Goal: Task Accomplishment & Management: Manage account settings

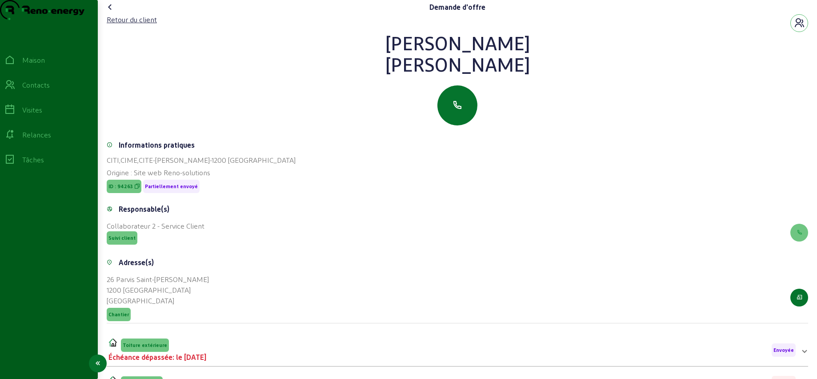
click at [15, 90] on icon at bounding box center [9, 85] width 11 height 11
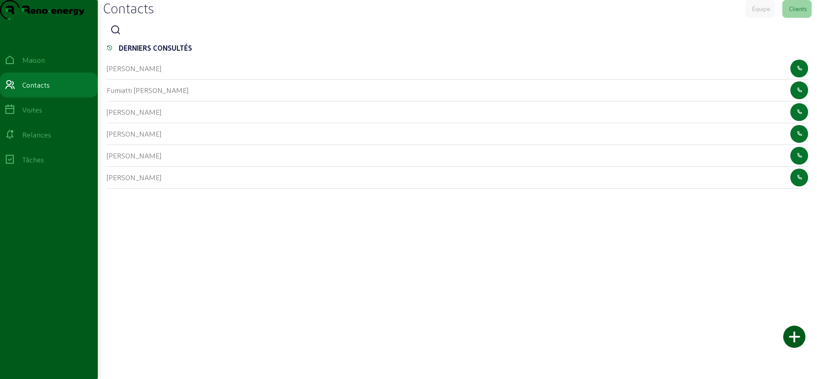
click at [119, 36] on icon at bounding box center [115, 30] width 11 height 11
click at [144, 36] on input at bounding box center [165, 30] width 80 height 11
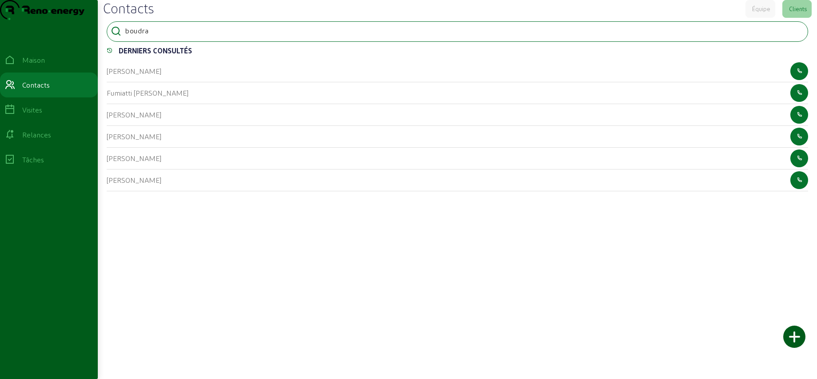
type input "boudra"
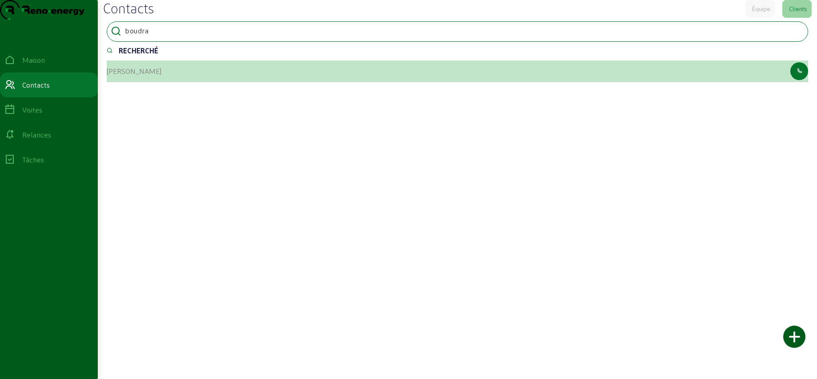
click at [135, 75] on font "[PERSON_NAME]" at bounding box center [134, 71] width 55 height 8
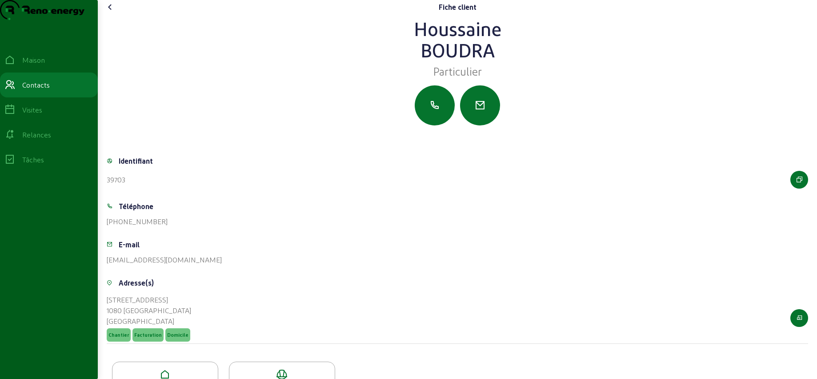
scroll to position [49, 0]
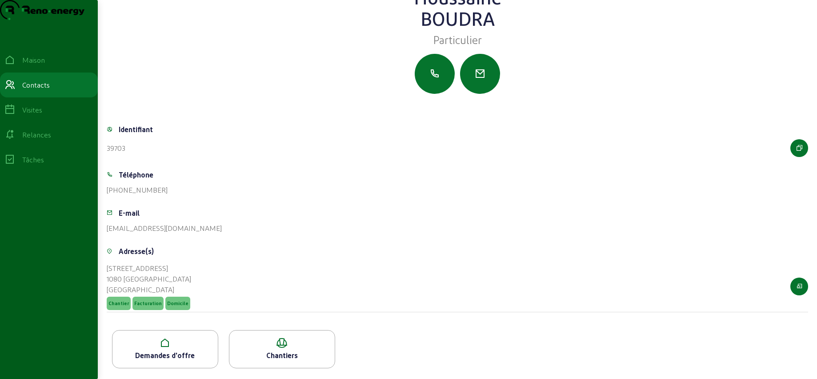
click at [199, 341] on icon at bounding box center [164, 342] width 105 height 11
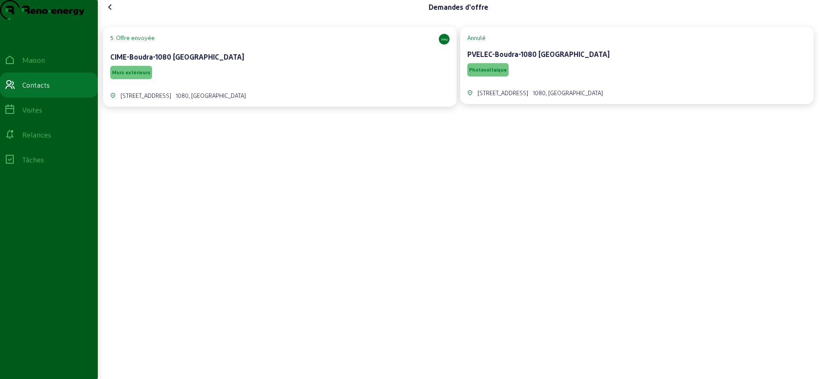
click at [285, 62] on div "CIME-Boudra-1080 [GEOGRAPHIC_DATA]" at bounding box center [279, 57] width 339 height 11
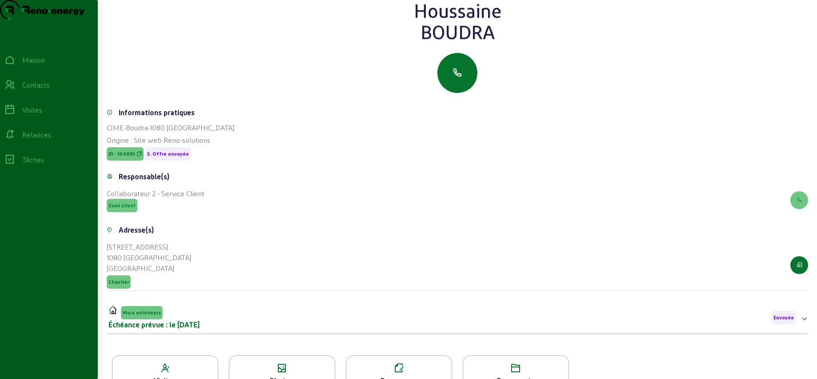
scroll to position [25, 0]
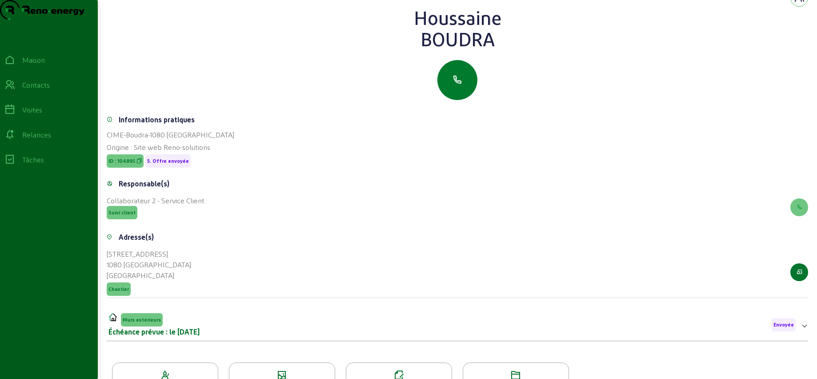
click at [462, 85] on icon "button" at bounding box center [457, 80] width 11 height 11
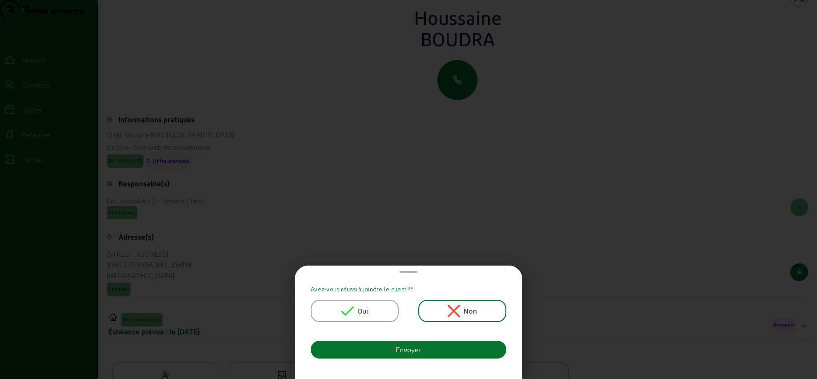
scroll to position [0, 0]
click at [347, 305] on icon at bounding box center [347, 310] width 12 height 12
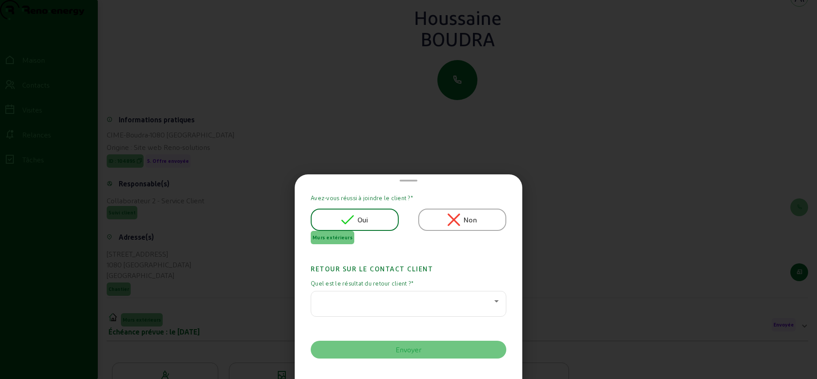
click at [405, 303] on div at bounding box center [406, 301] width 176 height 11
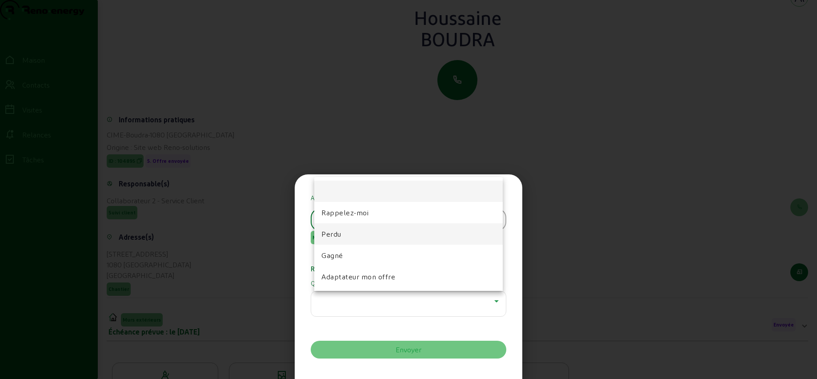
click at [349, 233] on mat-option "Perdu" at bounding box center [408, 233] width 188 height 21
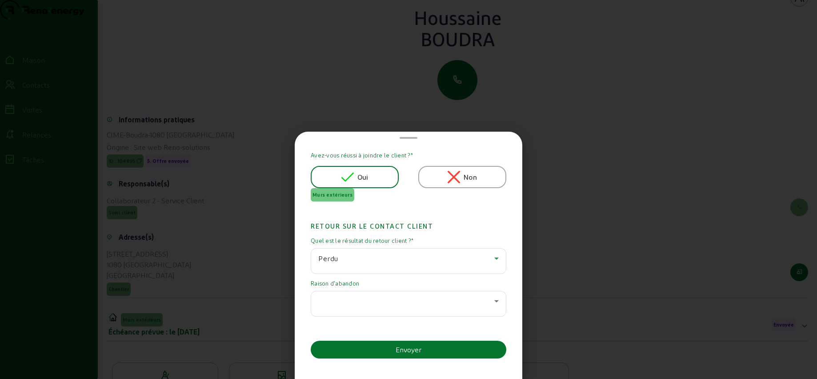
click at [359, 302] on div at bounding box center [406, 301] width 176 height 11
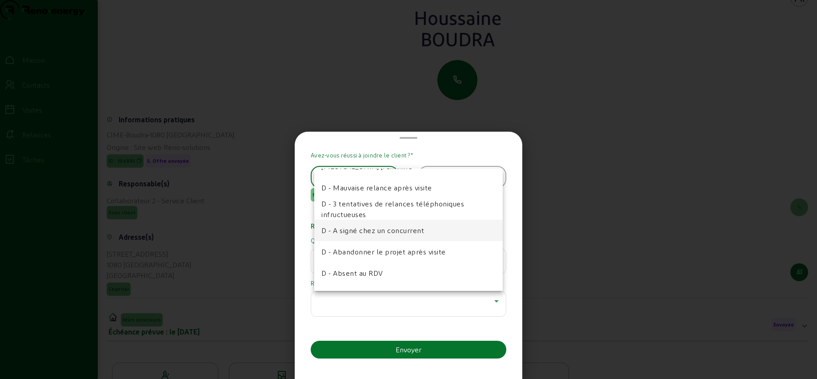
scroll to position [40, 0]
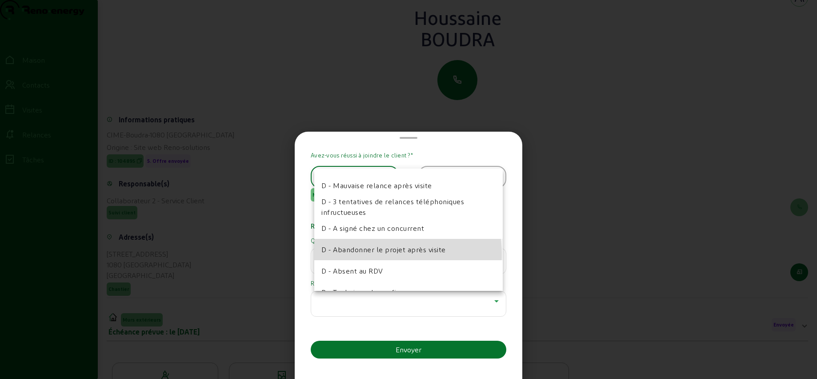
click at [365, 255] on mat-option "D - Abandonner le projet après visite" at bounding box center [408, 249] width 188 height 21
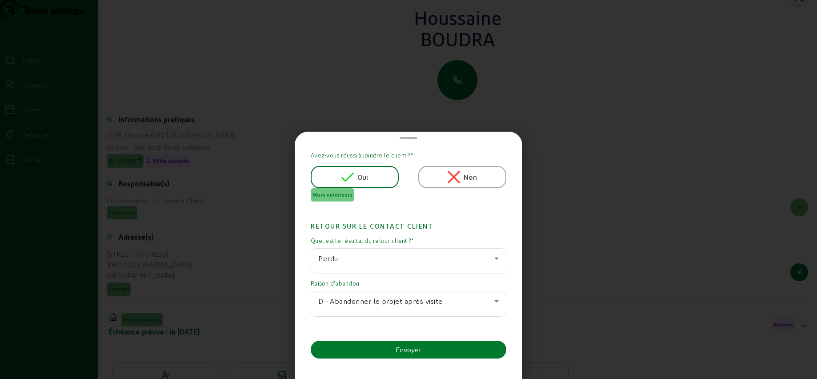
click at [380, 347] on button "Envoyer" at bounding box center [409, 349] width 196 height 18
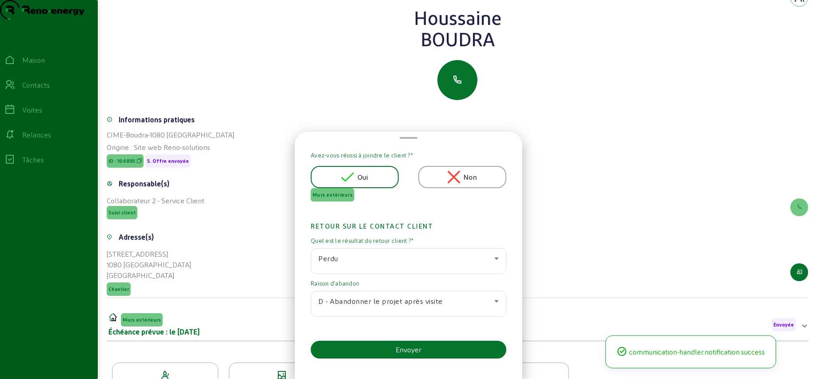
scroll to position [25, 0]
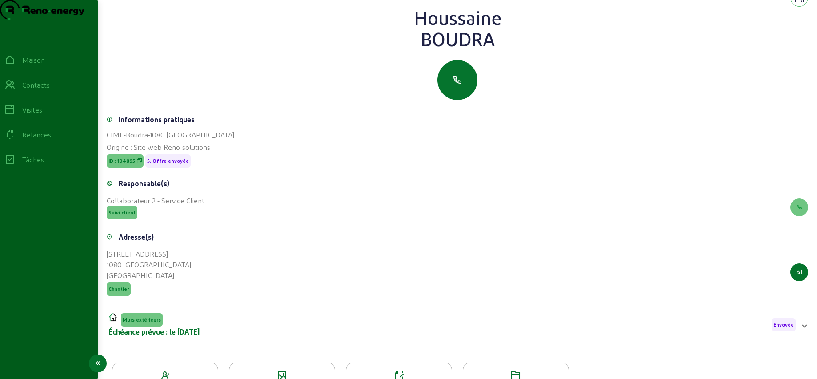
click at [46, 89] on font "Contacts" at bounding box center [36, 84] width 28 height 8
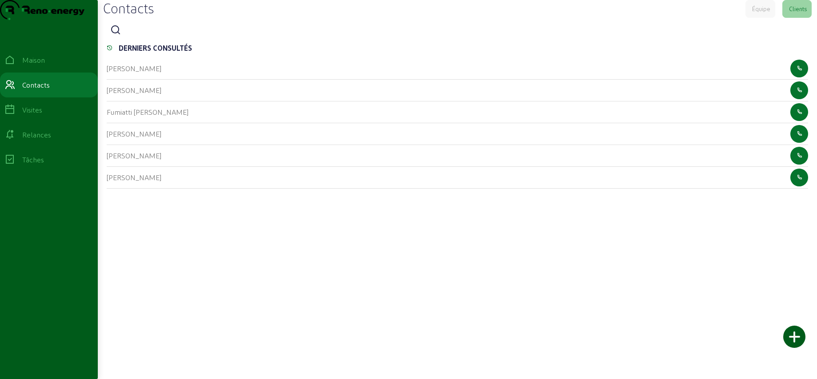
click at [118, 36] on icon at bounding box center [115, 30] width 11 height 11
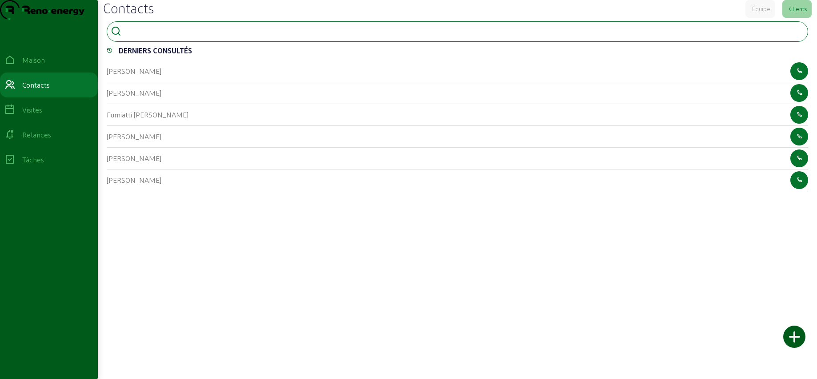
click at [142, 36] on input at bounding box center [165, 30] width 80 height 11
type input "ondel"
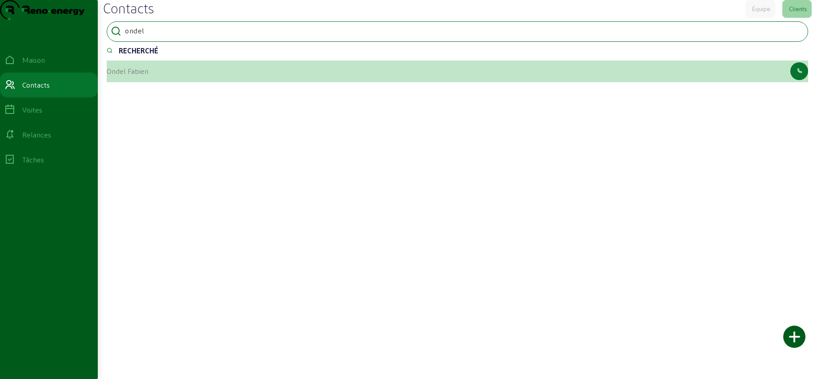
click at [135, 75] on font "Ondel Fabien" at bounding box center [128, 71] width 42 height 8
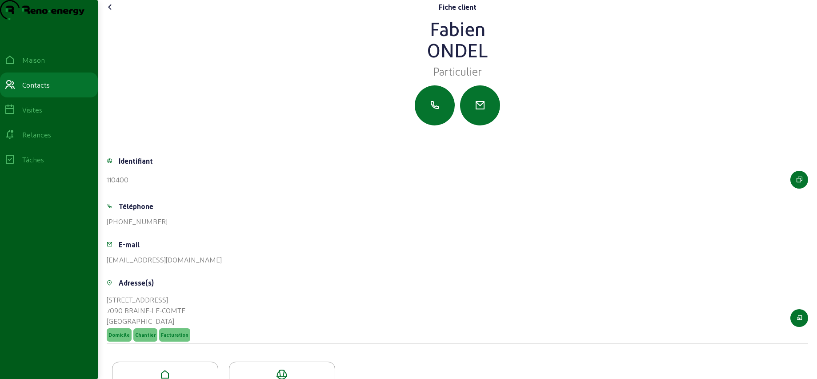
scroll to position [49, 0]
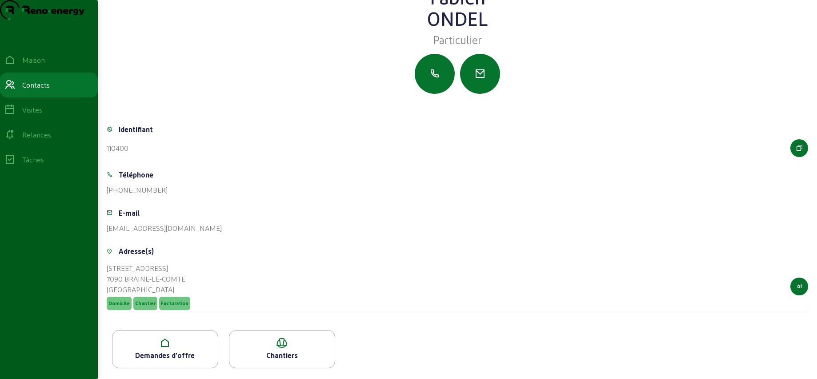
click at [176, 339] on icon at bounding box center [164, 342] width 105 height 11
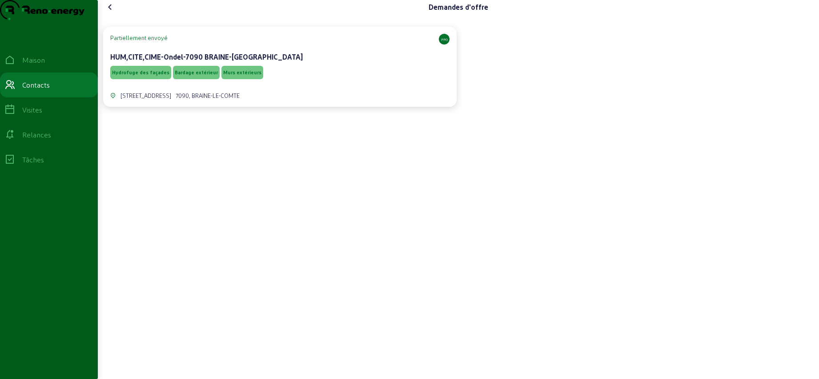
click at [299, 62] on div "HUM,CITE,CIME-Ondel-7090 BRAINE-[GEOGRAPHIC_DATA]" at bounding box center [279, 57] width 339 height 11
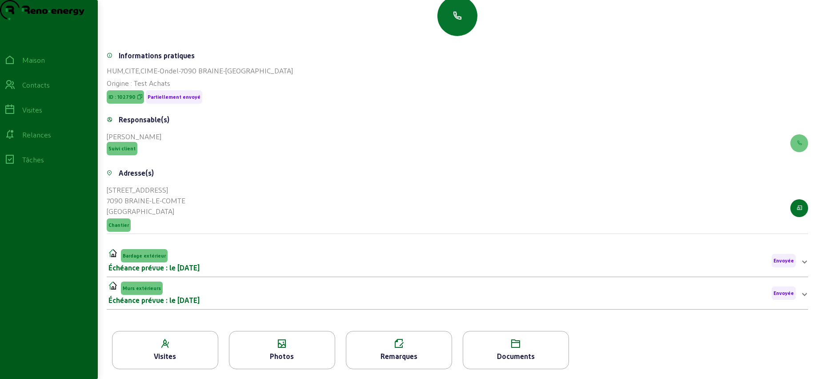
scroll to position [113, 0]
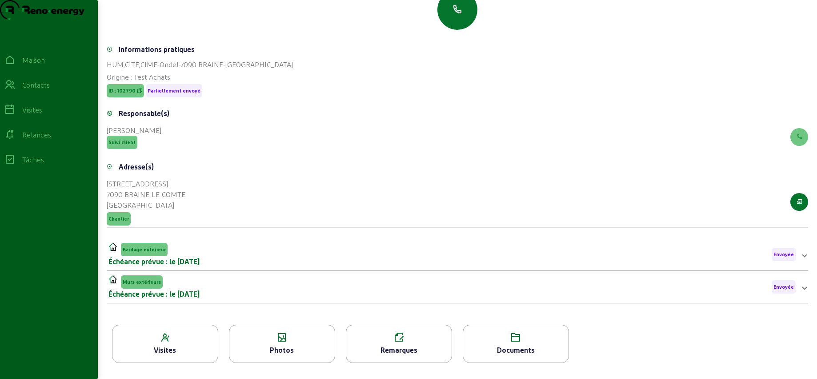
click at [280, 339] on icon at bounding box center [281, 337] width 105 height 11
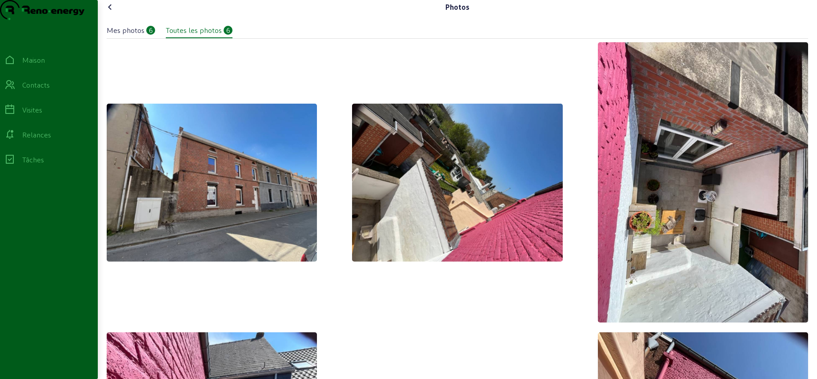
click at [112, 12] on icon at bounding box center [110, 7] width 11 height 11
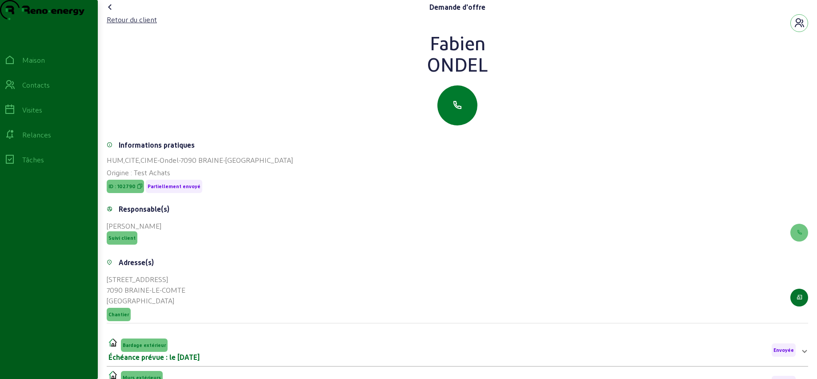
click at [457, 111] on icon "button" at bounding box center [457, 105] width 11 height 11
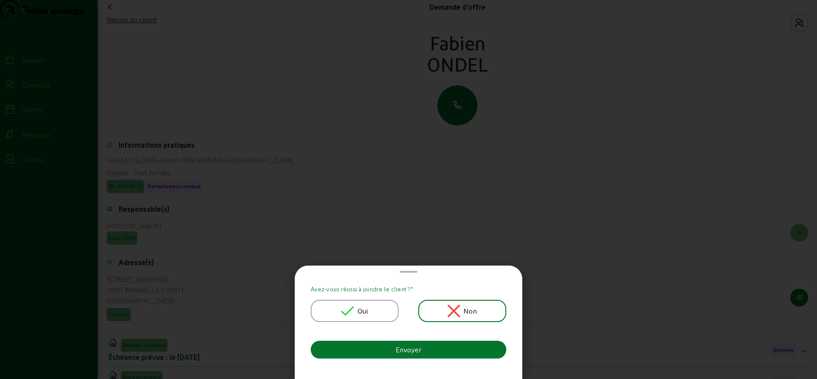
click at [374, 310] on div "Oui" at bounding box center [355, 311] width 88 height 22
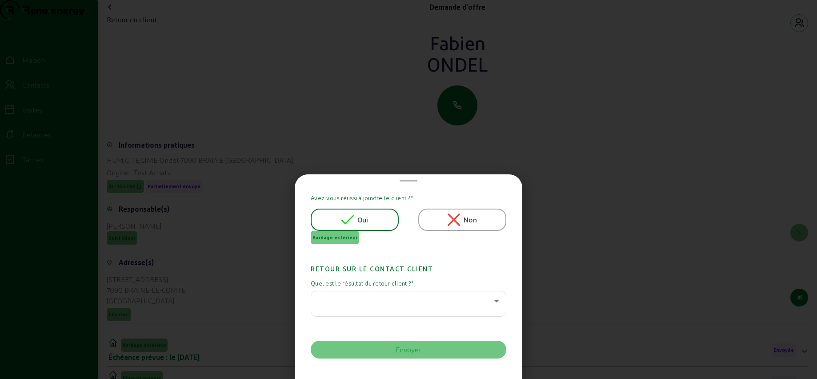
click at [373, 296] on div at bounding box center [406, 301] width 176 height 11
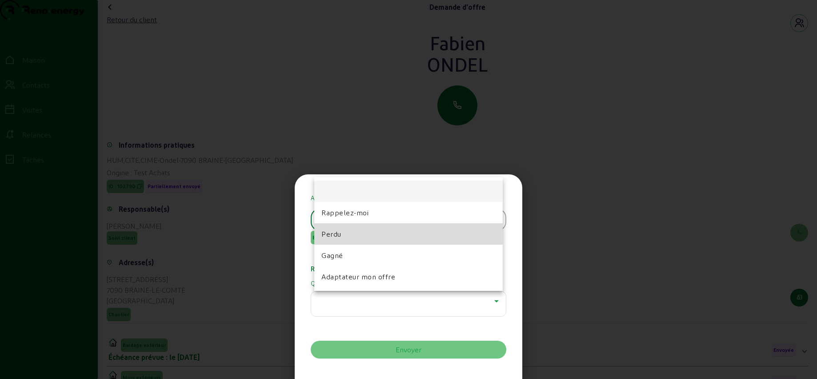
click at [345, 234] on mat-option "Perdu" at bounding box center [408, 233] width 188 height 21
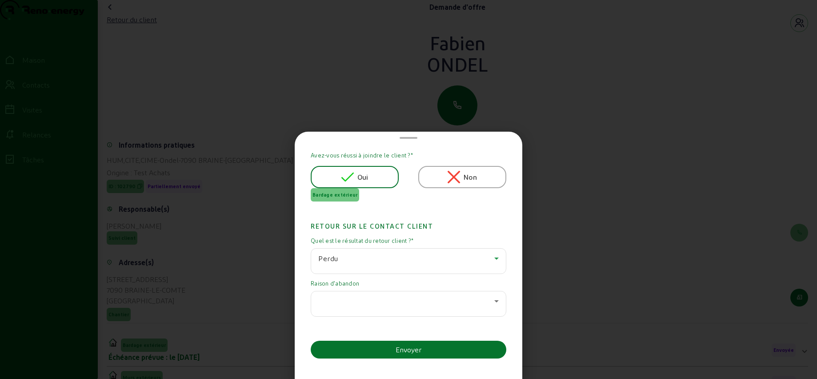
click at [352, 302] on div at bounding box center [406, 301] width 176 height 11
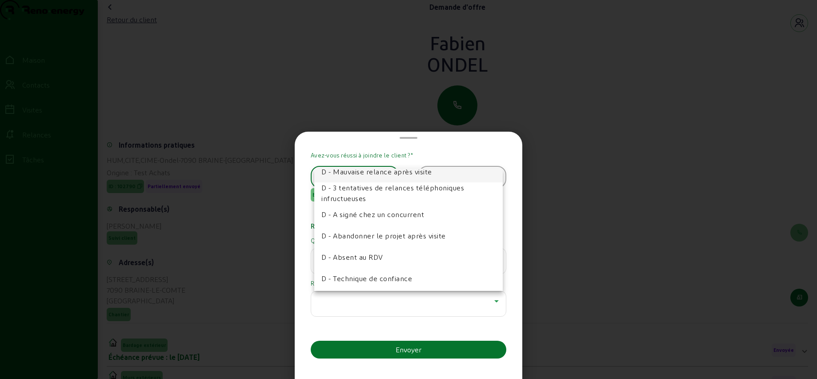
scroll to position [56, 0]
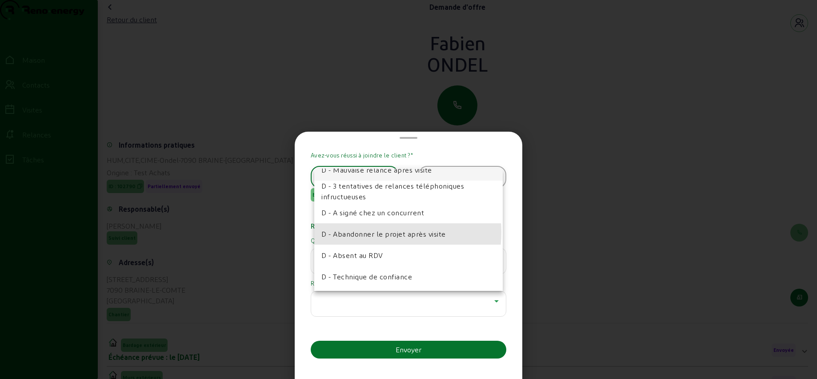
click at [379, 232] on font "D - Abandonner le projet après visite" at bounding box center [383, 233] width 124 height 8
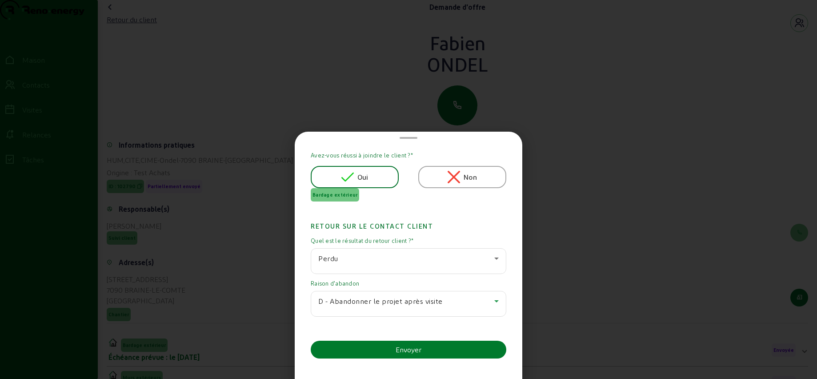
click at [389, 349] on button "Envoyer" at bounding box center [409, 349] width 196 height 18
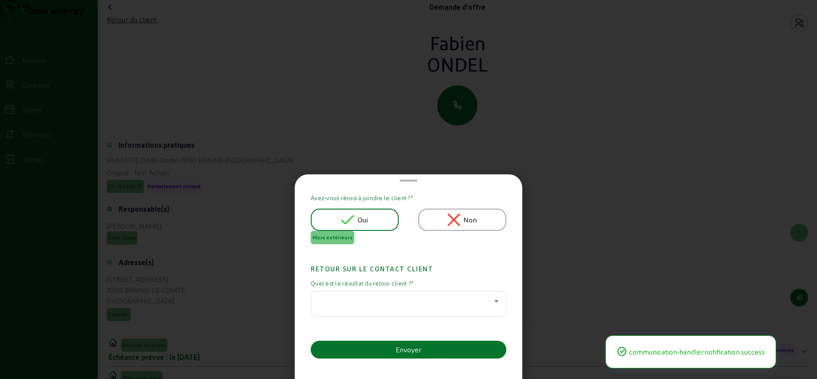
click at [395, 300] on div at bounding box center [406, 301] width 176 height 11
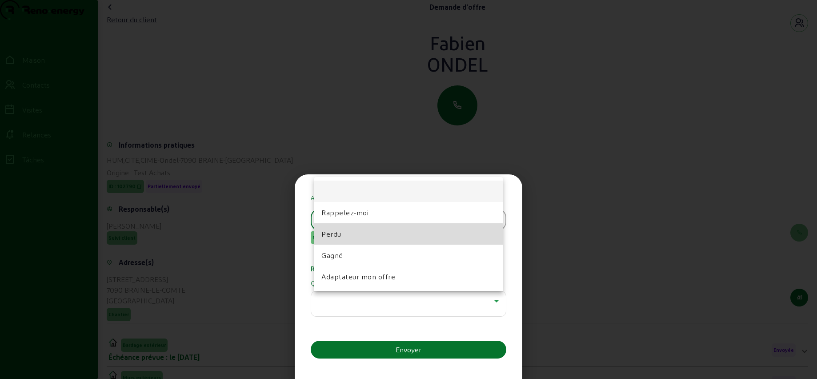
click at [345, 236] on mat-option "Perdu" at bounding box center [408, 233] width 188 height 21
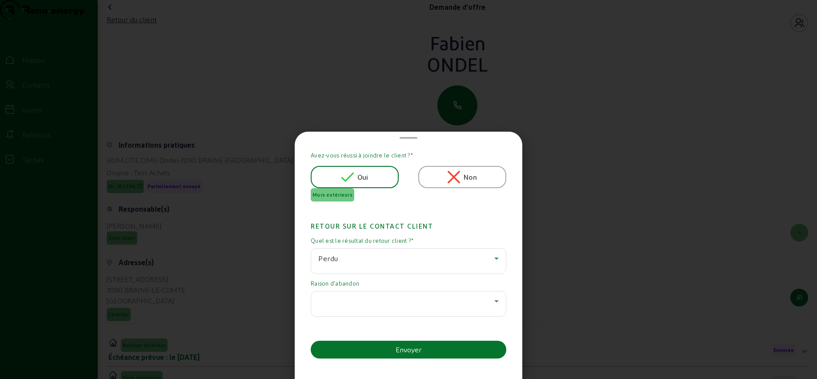
click at [365, 304] on div at bounding box center [406, 301] width 176 height 11
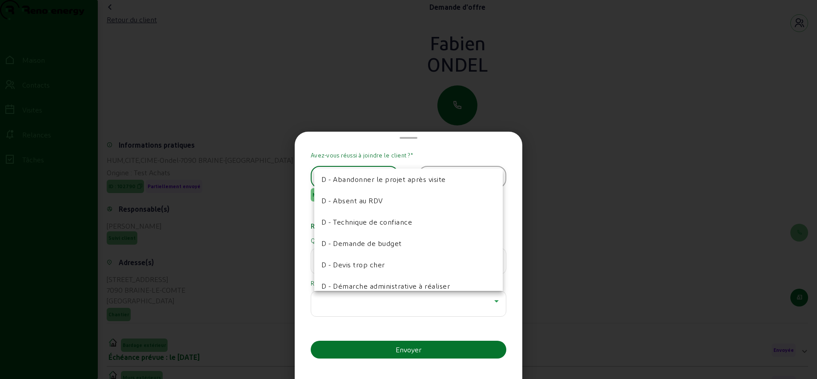
scroll to position [116, 0]
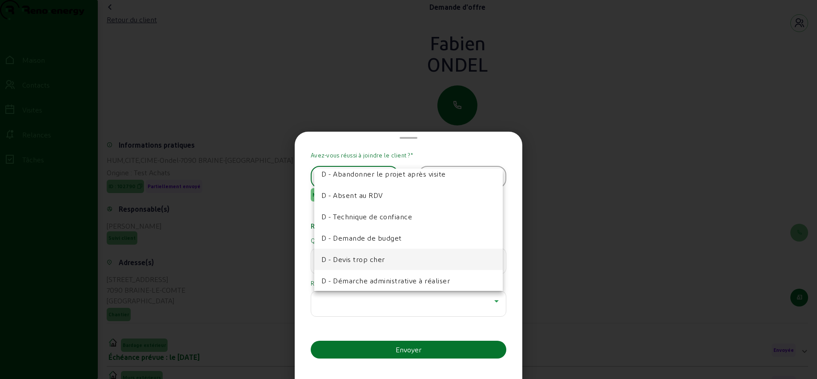
click at [370, 256] on font "D - Devis trop cher" at bounding box center [353, 259] width 64 height 8
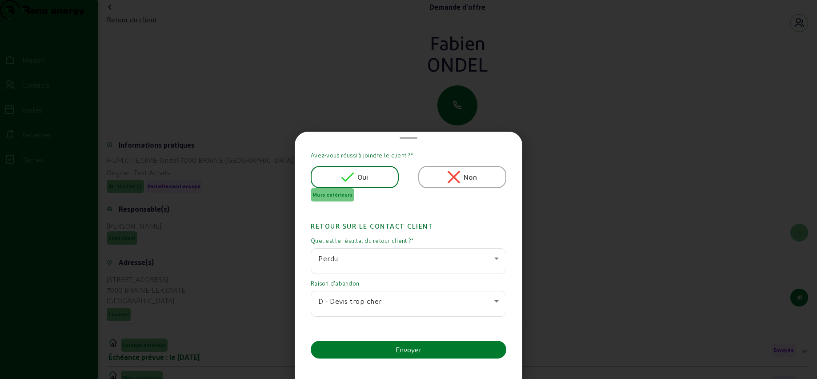
click at [404, 354] on font "Envoyer" at bounding box center [409, 349] width 26 height 11
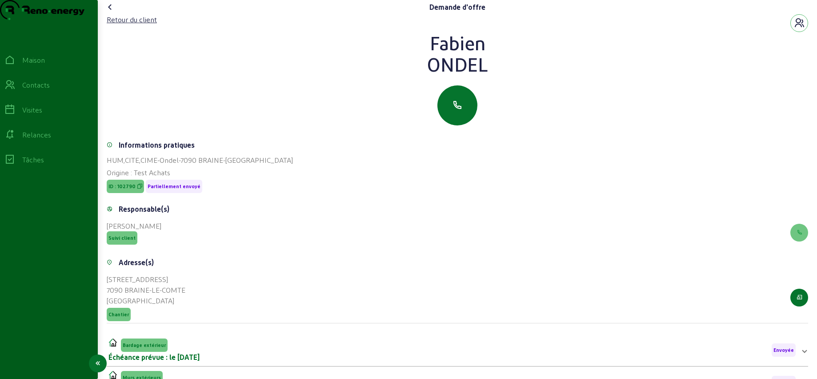
click at [15, 90] on icon at bounding box center [9, 85] width 11 height 11
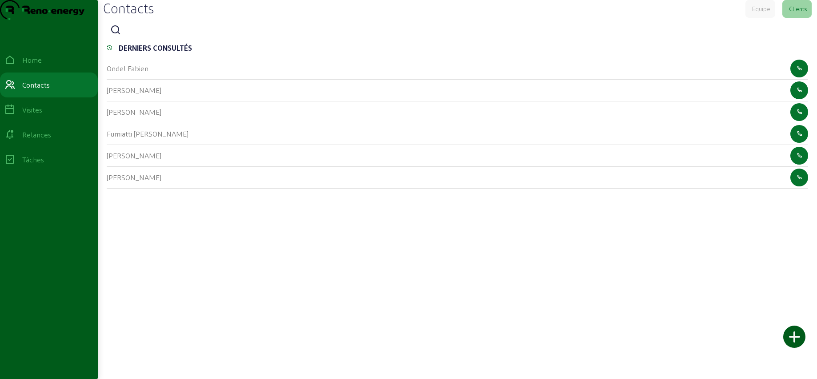
click at [114, 36] on icon at bounding box center [115, 30] width 11 height 11
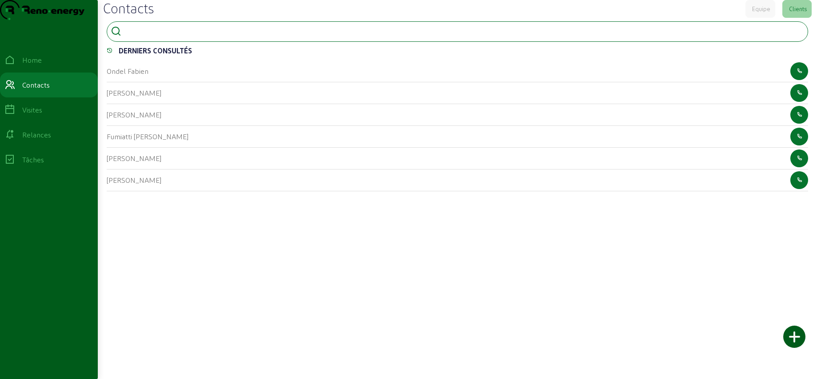
click at [142, 36] on input at bounding box center [165, 30] width 80 height 11
click at [118, 37] on icon at bounding box center [116, 31] width 11 height 11
type input "varet"
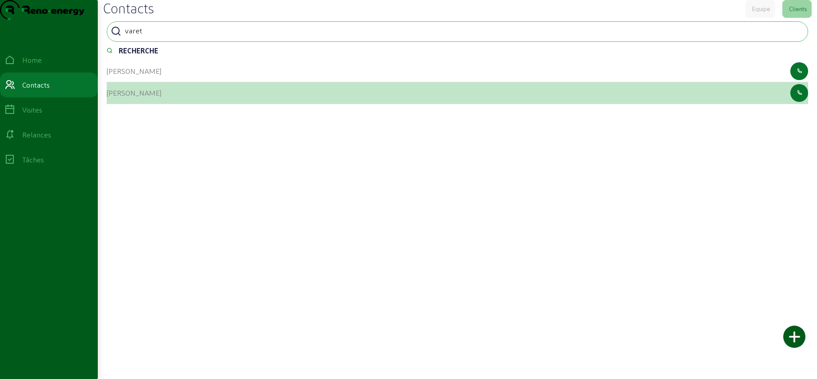
click at [120, 97] on cam-list-title "[PERSON_NAME]" at bounding box center [134, 92] width 55 height 8
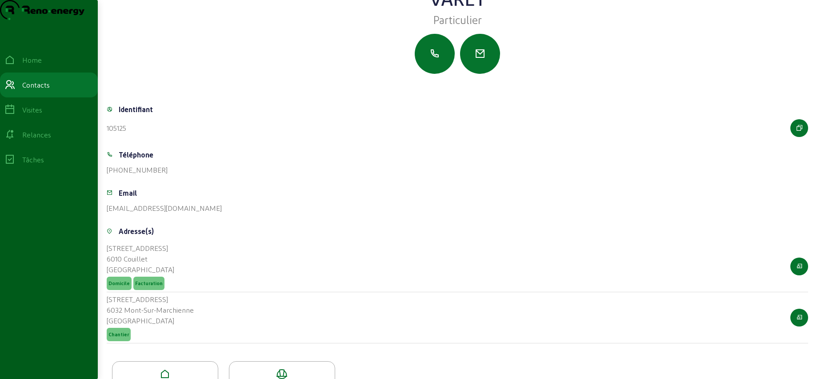
scroll to position [100, 0]
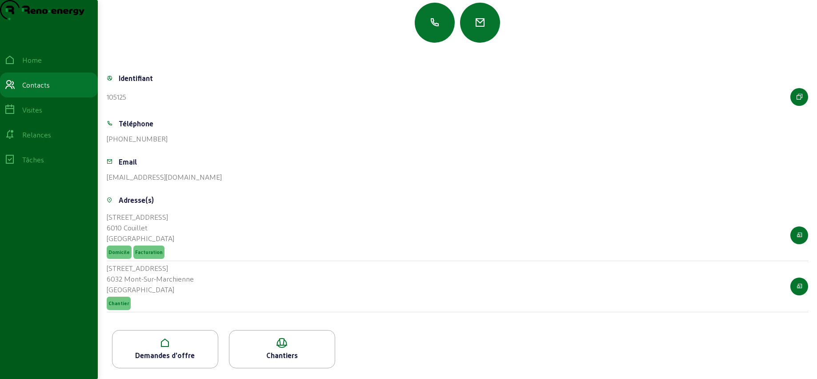
click at [198, 353] on div "Demandes d'offre" at bounding box center [164, 355] width 105 height 11
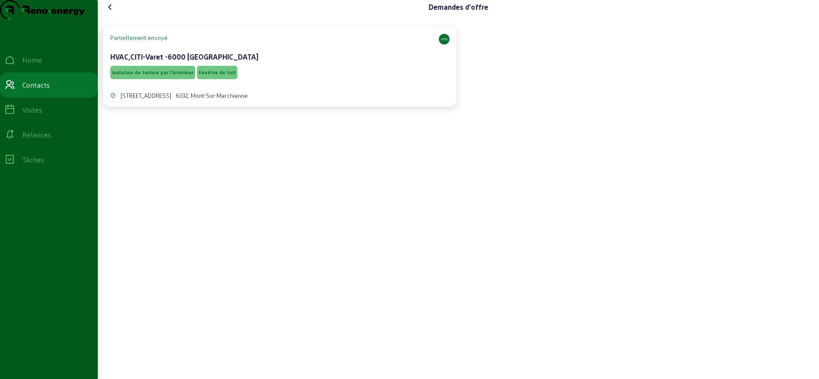
click at [295, 81] on div "Isolation de toiture par l'intérieur Fenêtre de toit" at bounding box center [279, 72] width 339 height 17
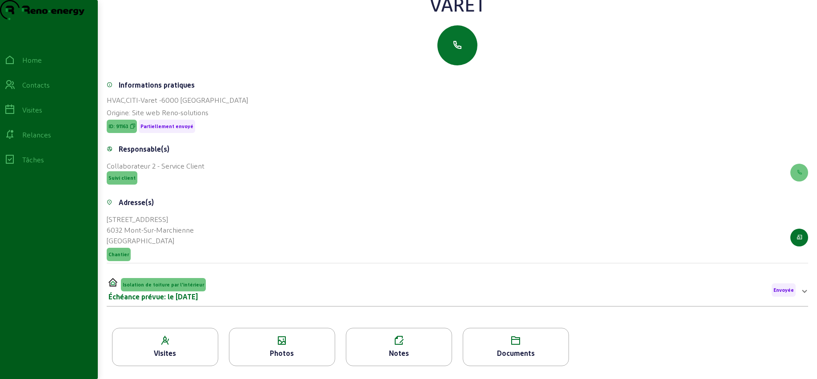
scroll to position [113, 0]
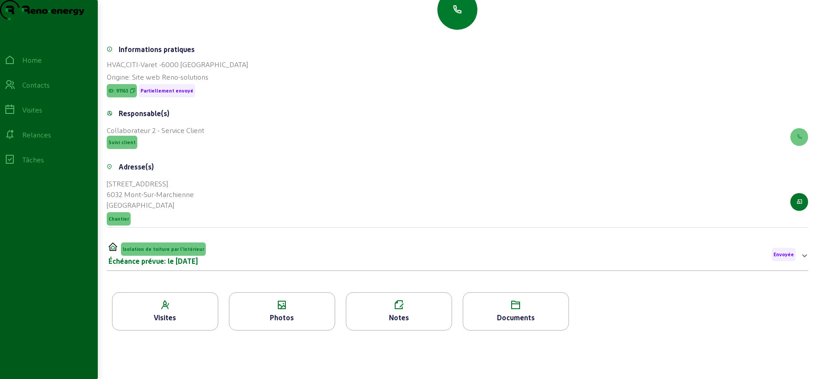
click at [458, 11] on icon "button" at bounding box center [457, 9] width 11 height 11
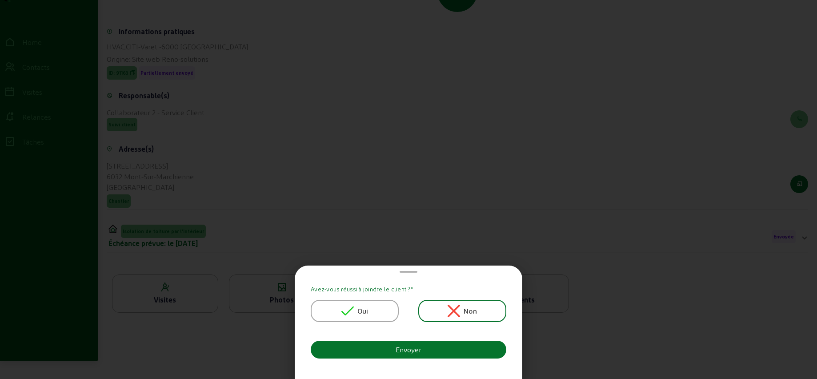
scroll to position [0, 0]
click at [371, 306] on div "Oui" at bounding box center [355, 311] width 88 height 22
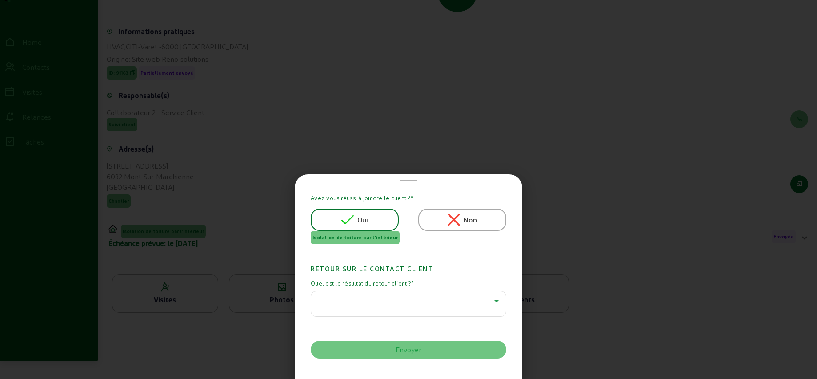
click at [349, 296] on div at bounding box center [406, 301] width 176 height 11
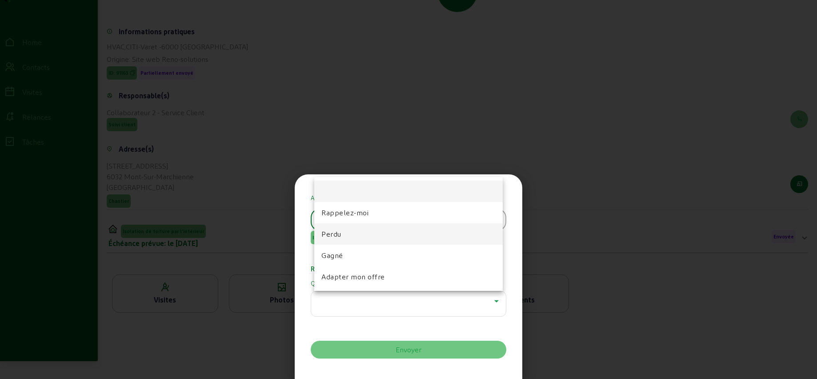
click at [341, 236] on mat-option "Perdu" at bounding box center [408, 233] width 188 height 21
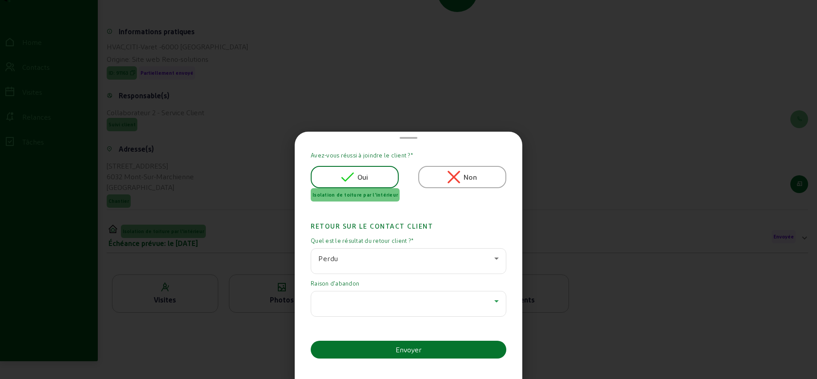
click at [352, 301] on div at bounding box center [406, 301] width 176 height 11
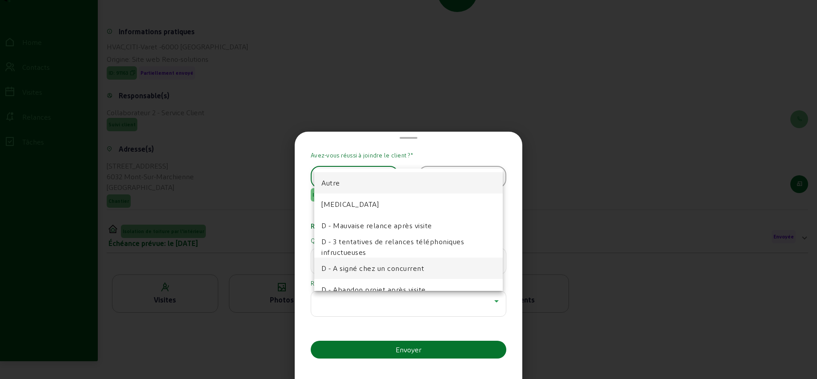
click at [352, 270] on span "D - A signé chez un concurrent" at bounding box center [372, 268] width 103 height 11
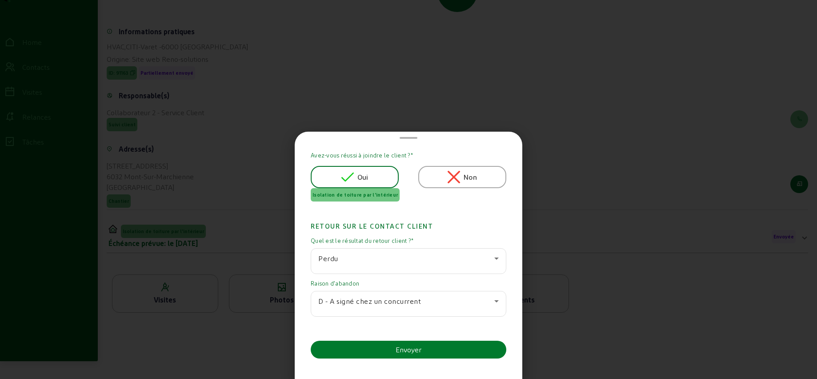
click at [380, 348] on button "Envoyer" at bounding box center [409, 349] width 196 height 18
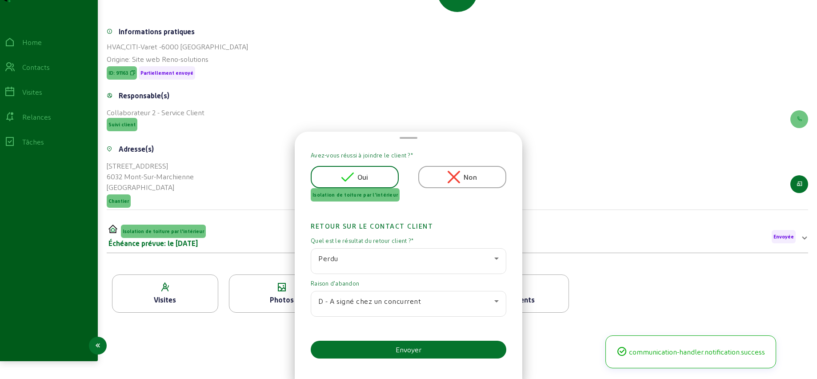
scroll to position [103, 0]
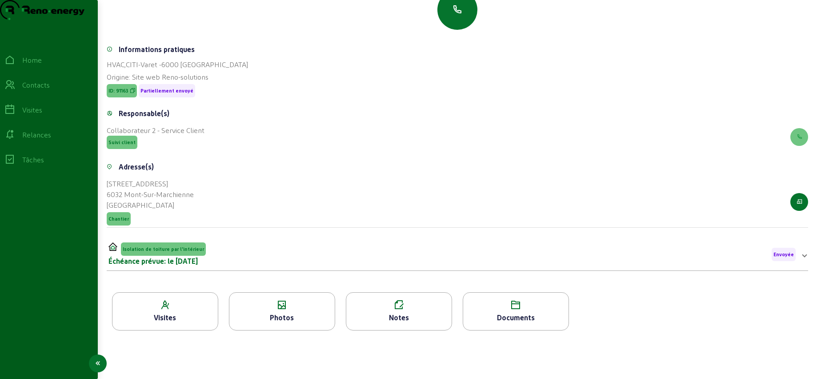
click at [44, 90] on div "Contacts" at bounding box center [36, 85] width 28 height 11
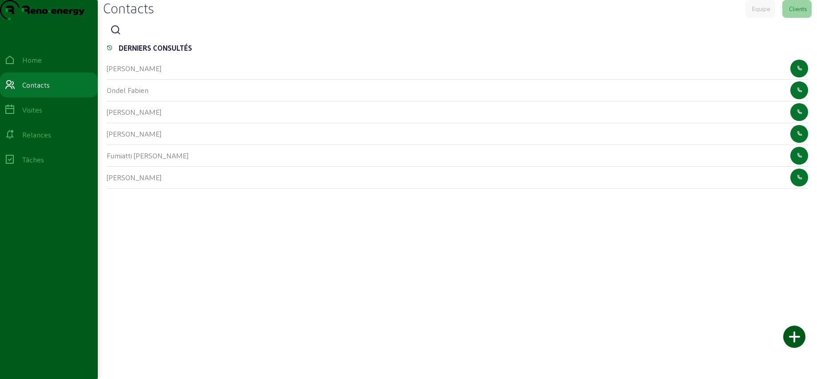
click at [119, 36] on icon at bounding box center [115, 30] width 11 height 11
click at [243, 42] on div at bounding box center [457, 31] width 701 height 20
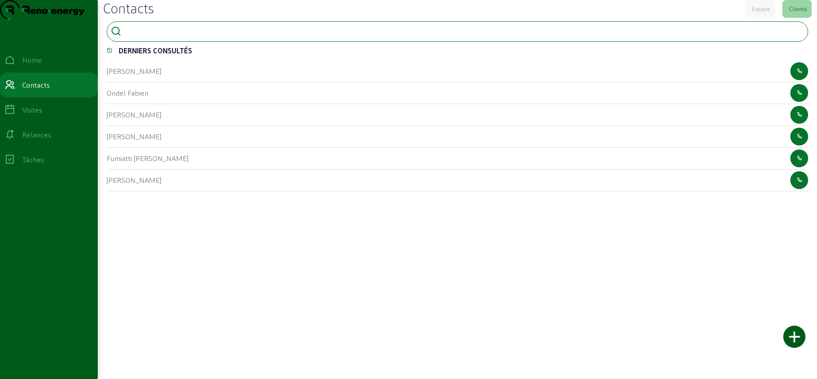
click at [190, 36] on input at bounding box center [165, 30] width 80 height 11
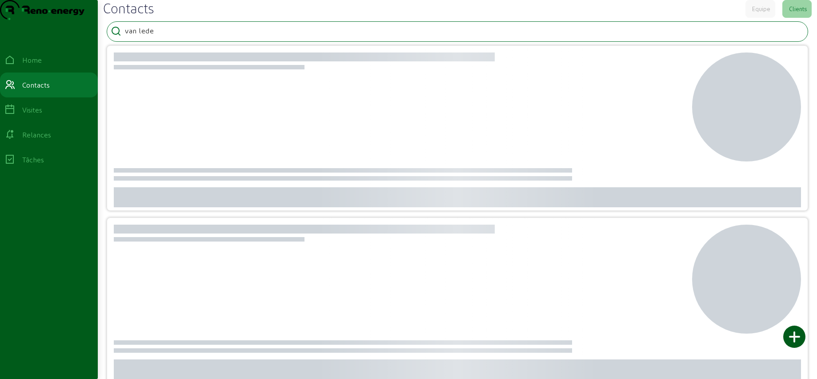
click at [141, 36] on input "van lede" at bounding box center [165, 30] width 80 height 11
type input "vanlede"
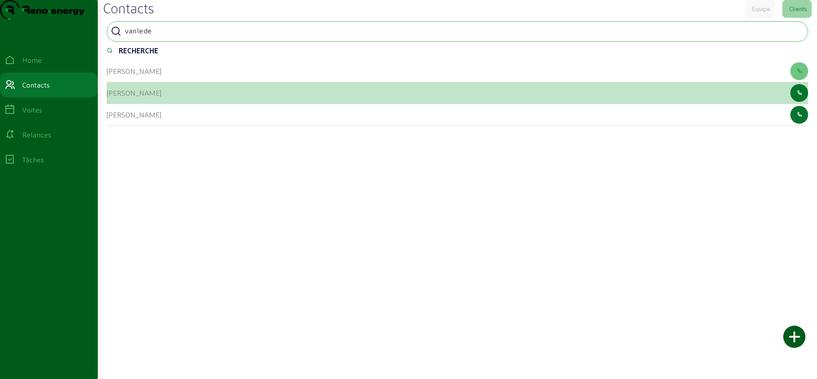
click at [121, 97] on cam-list-title "[PERSON_NAME]" at bounding box center [134, 92] width 55 height 8
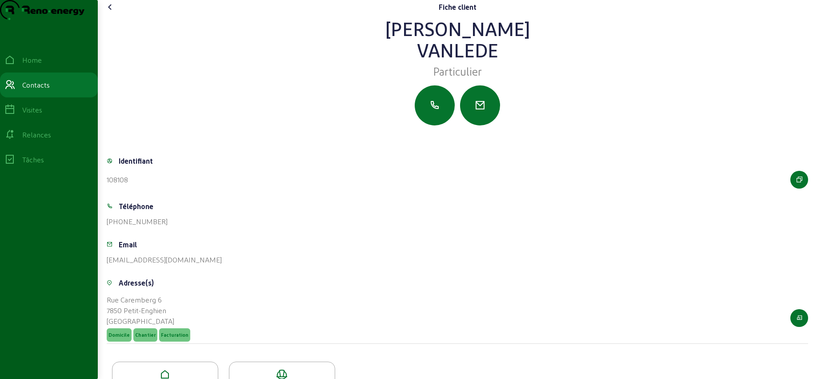
scroll to position [49, 0]
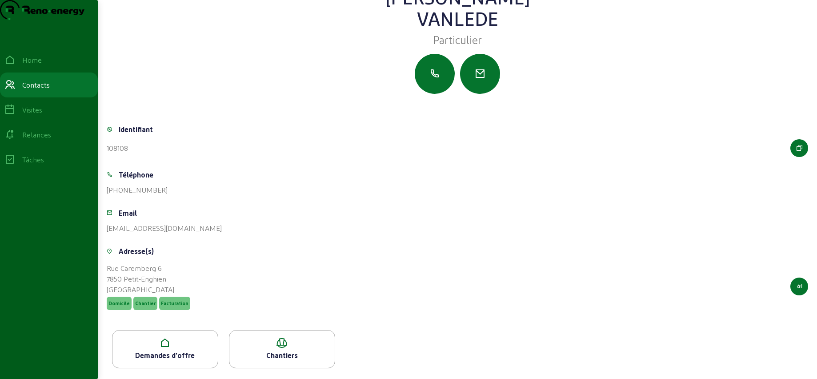
click at [193, 342] on icon at bounding box center [164, 342] width 105 height 11
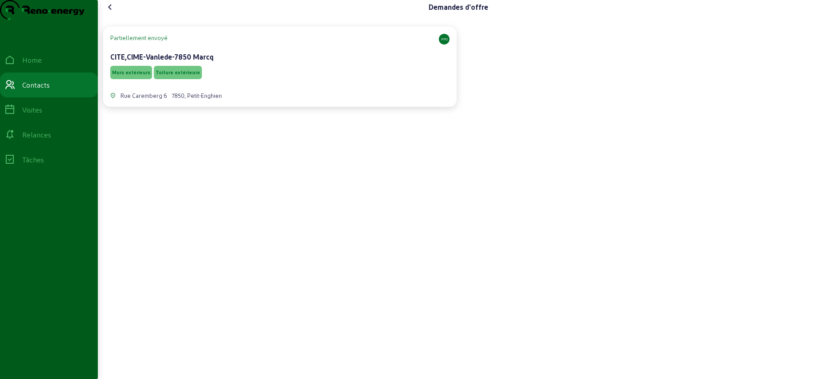
click at [257, 81] on div "Murs extérieurs Toiture extérieure" at bounding box center [279, 72] width 339 height 17
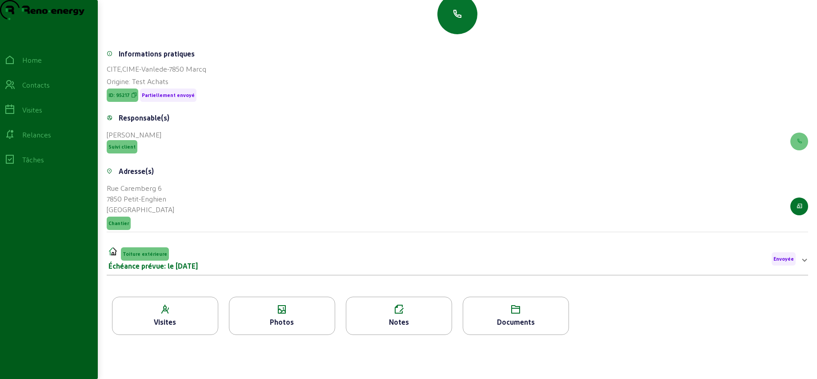
scroll to position [113, 0]
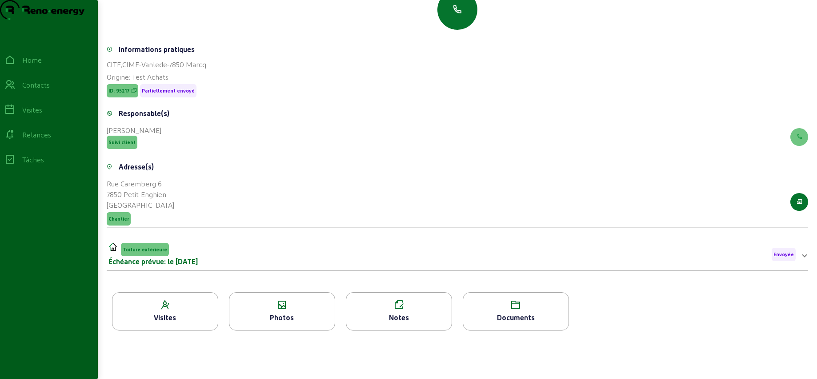
click at [283, 305] on icon at bounding box center [281, 305] width 105 height 11
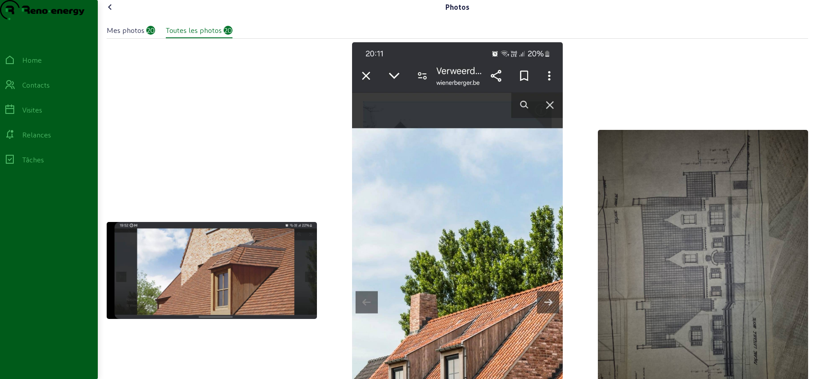
click at [111, 12] on icon at bounding box center [110, 7] width 11 height 11
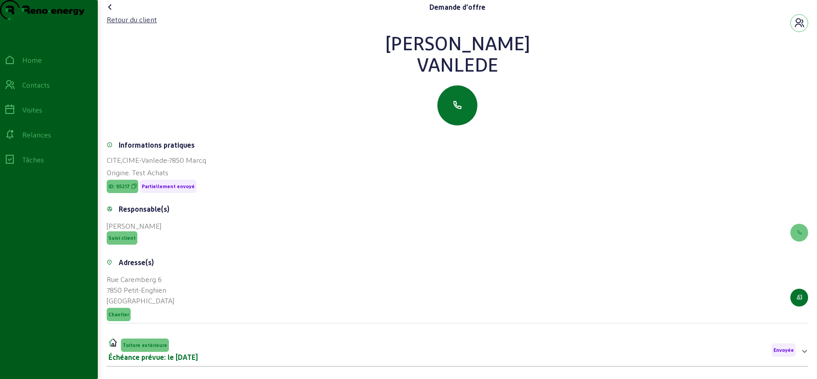
click at [112, 12] on icon at bounding box center [110, 7] width 11 height 11
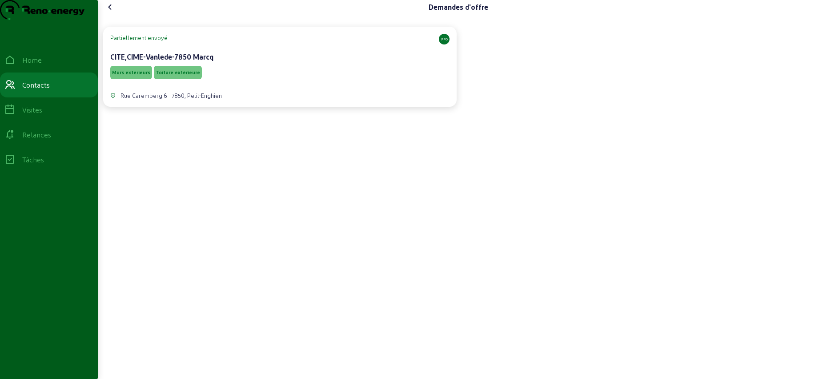
click at [239, 81] on div "Murs extérieurs Toiture extérieure" at bounding box center [279, 72] width 339 height 17
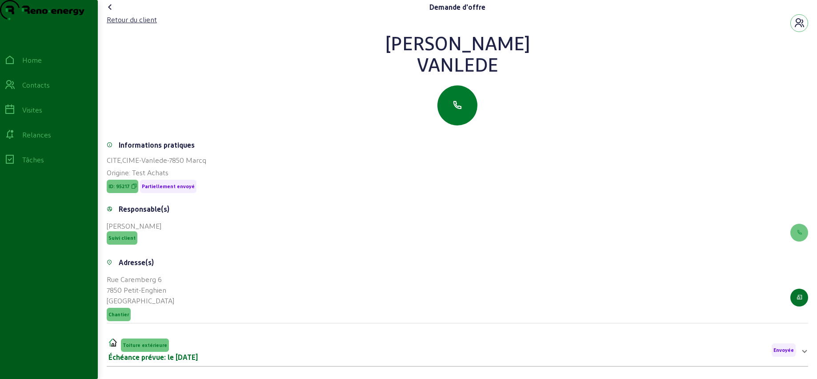
click at [454, 111] on icon "button" at bounding box center [457, 105] width 11 height 11
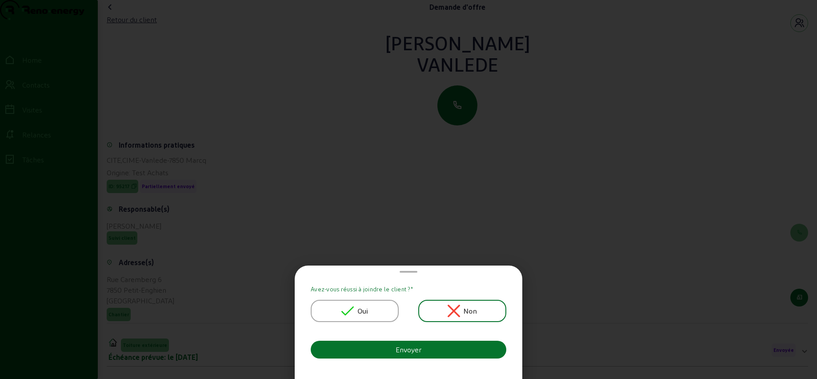
click at [349, 308] on icon at bounding box center [347, 310] width 12 height 12
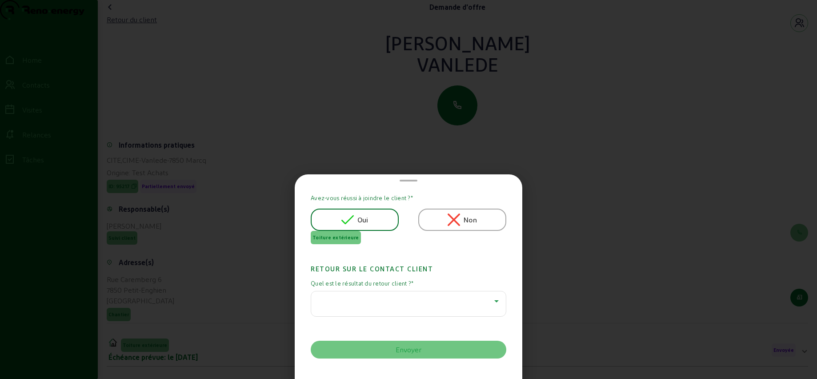
click at [343, 301] on div at bounding box center [406, 301] width 176 height 11
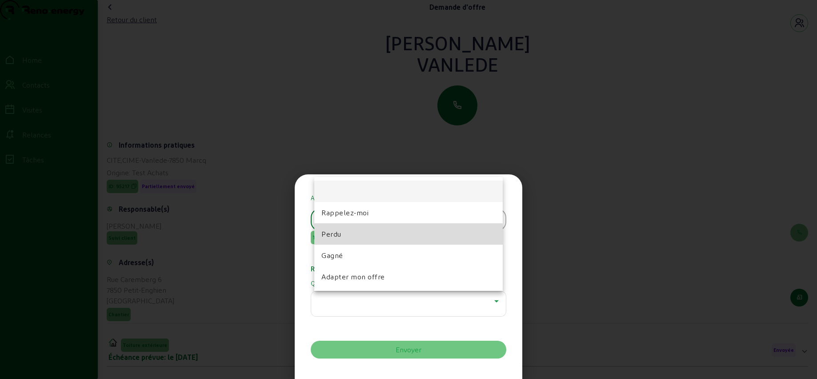
click at [340, 237] on span "Perdu" at bounding box center [331, 233] width 20 height 11
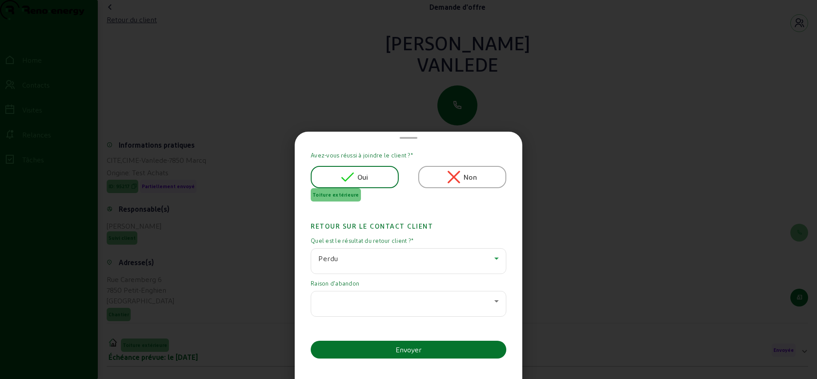
click at [353, 300] on div at bounding box center [406, 301] width 176 height 11
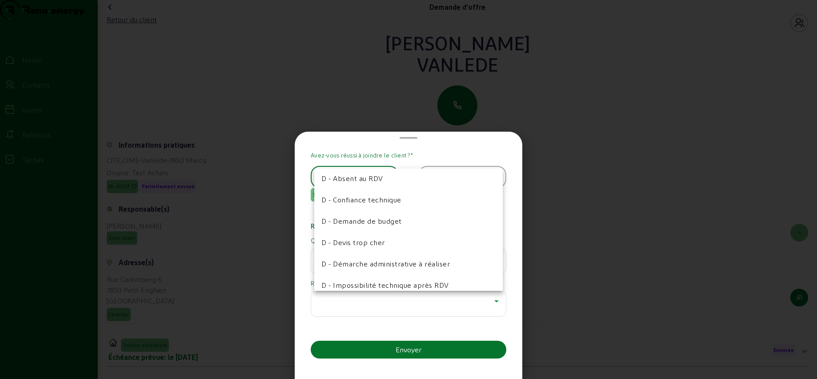
scroll to position [132, 0]
click at [355, 243] on span "D - Devis trop cher" at bounding box center [353, 242] width 64 height 11
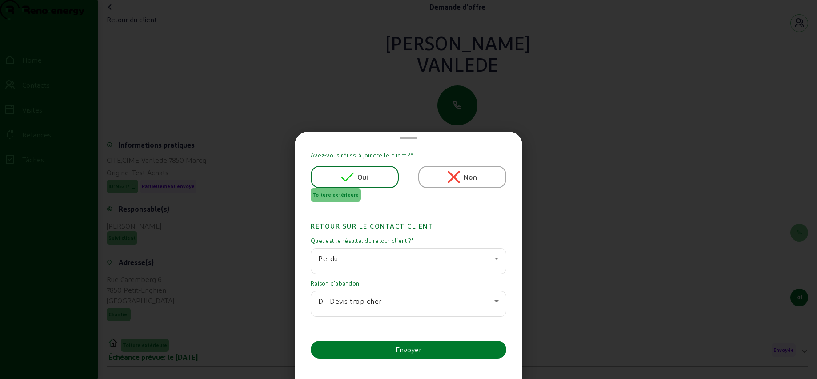
click at [393, 348] on button "Envoyer" at bounding box center [409, 349] width 196 height 18
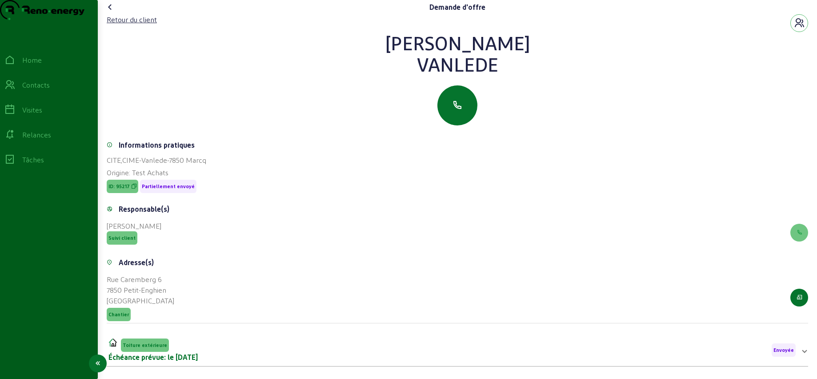
click at [15, 90] on icon at bounding box center [9, 85] width 11 height 11
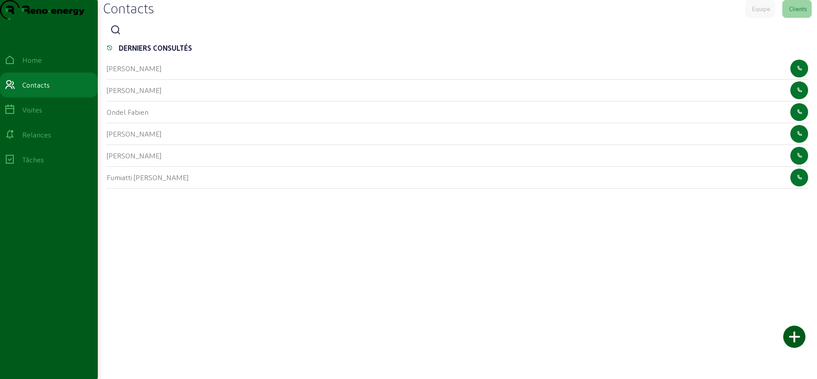
click at [118, 36] on icon at bounding box center [115, 30] width 11 height 11
click at [139, 36] on input at bounding box center [165, 30] width 80 height 11
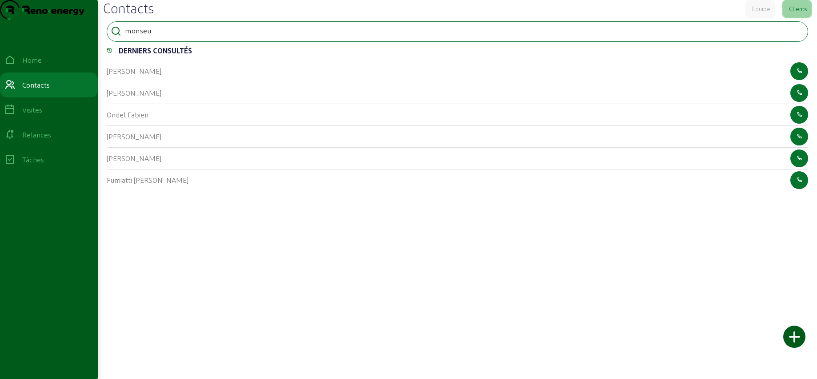
type input "monseu"
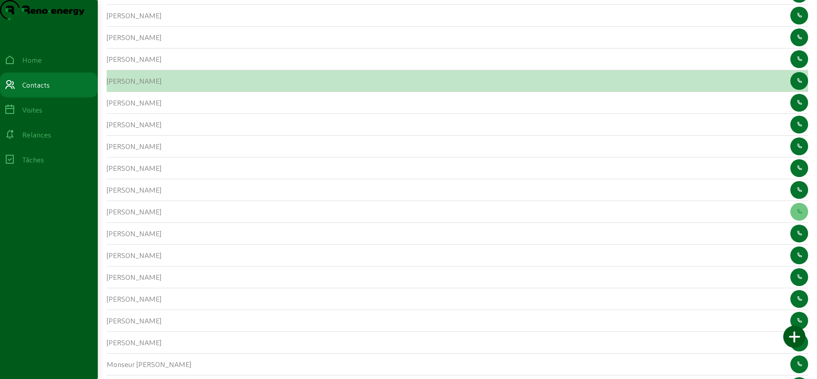
scroll to position [101, 0]
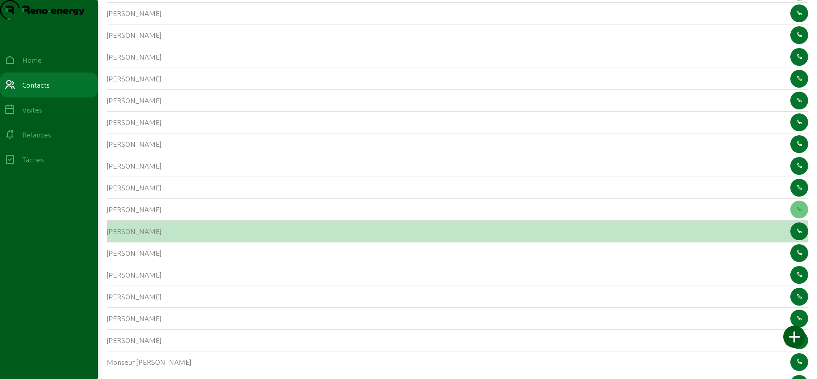
click at [118, 235] on cam-list-title "[PERSON_NAME]" at bounding box center [134, 231] width 55 height 8
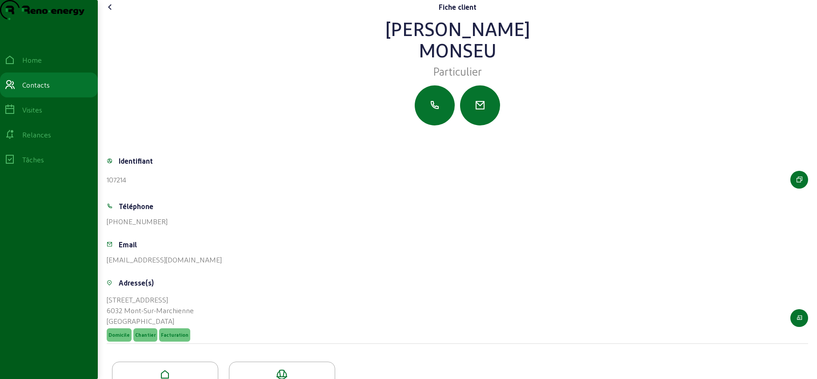
scroll to position [49, 0]
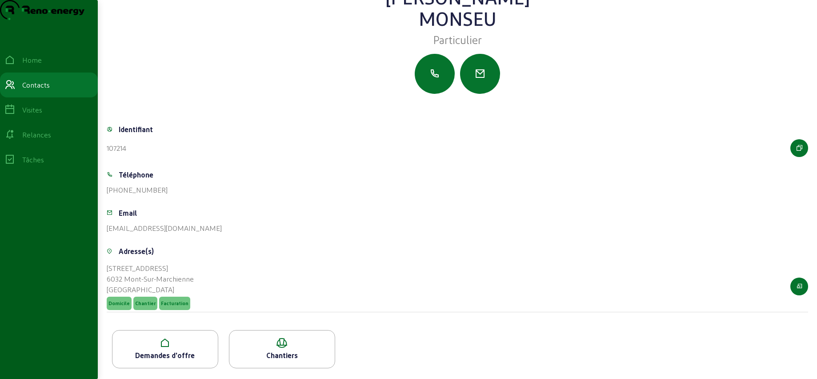
click at [186, 348] on icon at bounding box center [164, 342] width 105 height 11
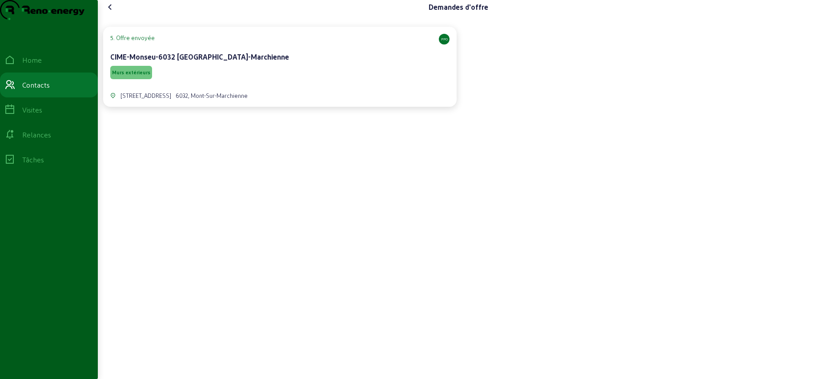
click at [228, 81] on div "Murs extérieurs" at bounding box center [279, 72] width 339 height 17
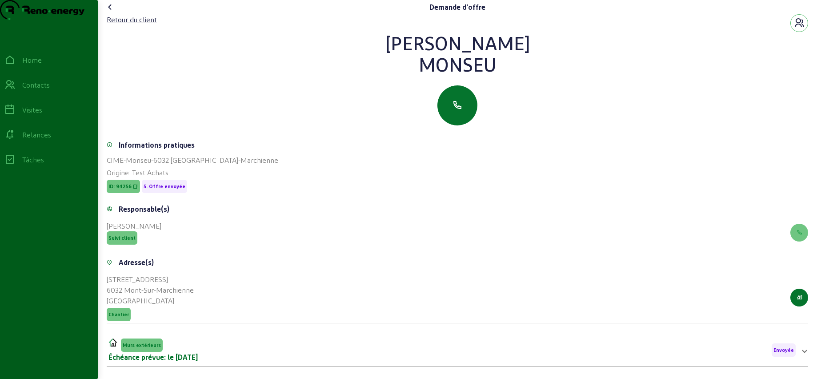
scroll to position [113, 0]
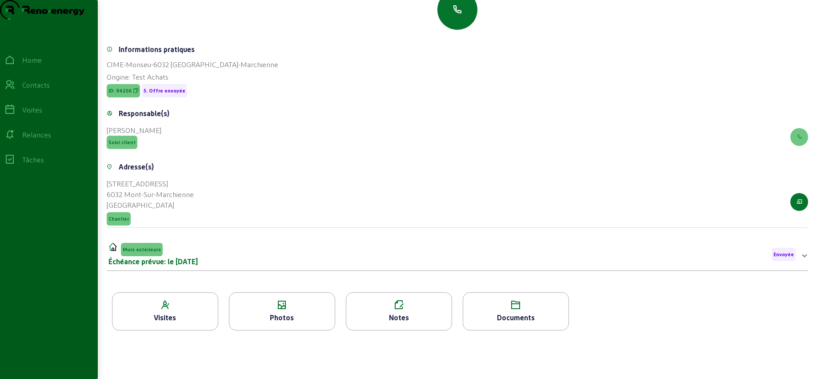
click at [264, 305] on icon at bounding box center [281, 305] width 105 height 11
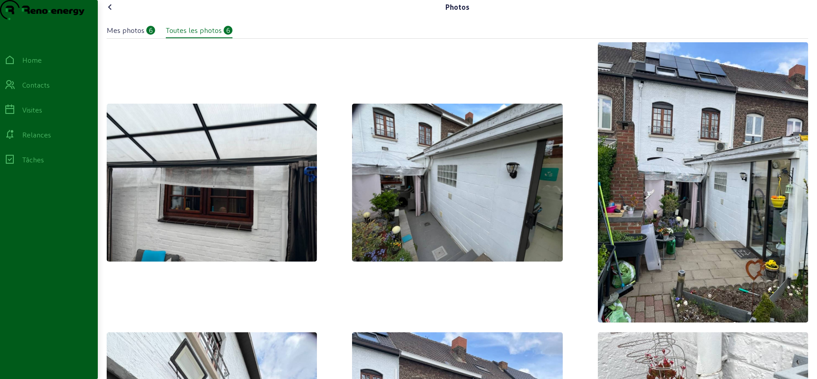
click at [111, 12] on icon at bounding box center [110, 7] width 11 height 11
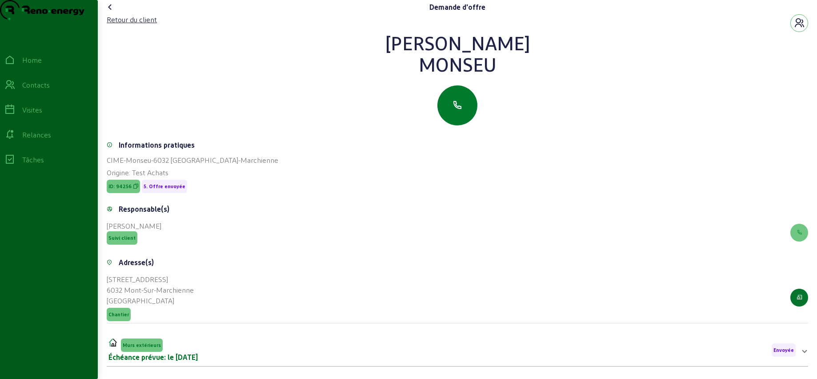
click at [456, 111] on icon "button" at bounding box center [457, 105] width 11 height 11
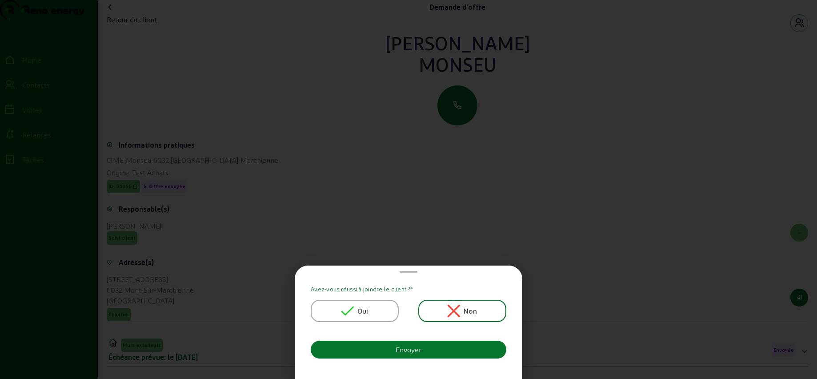
click at [345, 303] on div "Oui" at bounding box center [355, 311] width 88 height 22
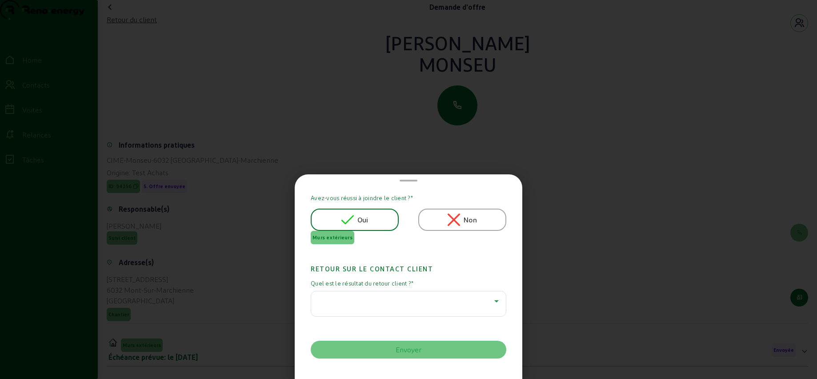
click at [347, 298] on div at bounding box center [406, 301] width 176 height 11
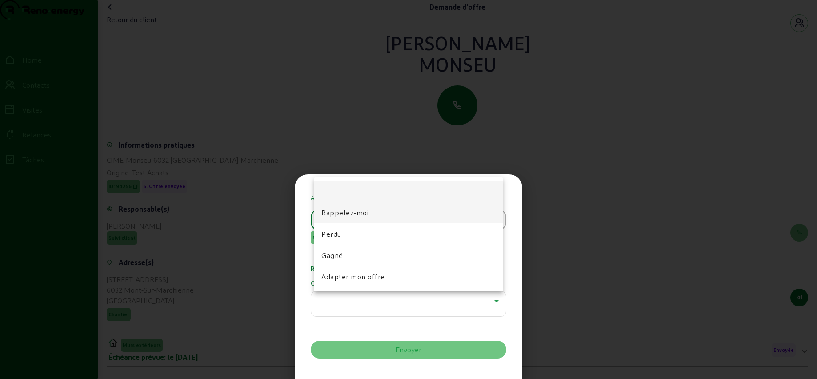
click at [336, 216] on span "Rappelez-moi" at bounding box center [344, 212] width 47 height 11
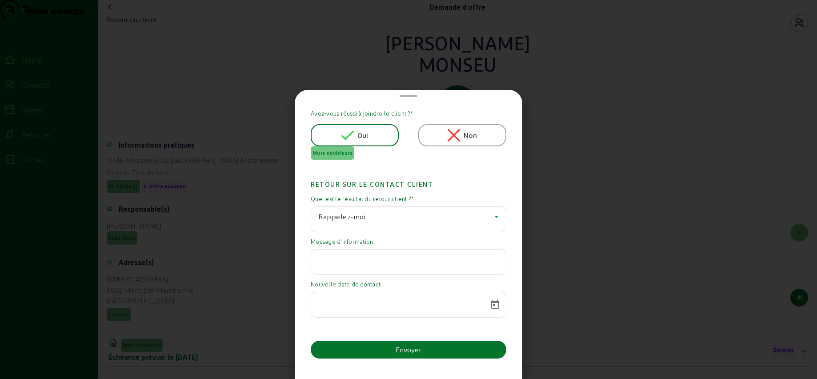
click at [343, 260] on input "text" at bounding box center [408, 259] width 180 height 11
paste input "A vrai dire , a ce moment , le projet est en suspens , vu déjà de par le montan…"
type input "A vrai dire , a ce moment , le projet est en suspens , vu déjà de par le montan…"
click at [492, 304] on span "Open calendar" at bounding box center [494, 304] width 21 height 21
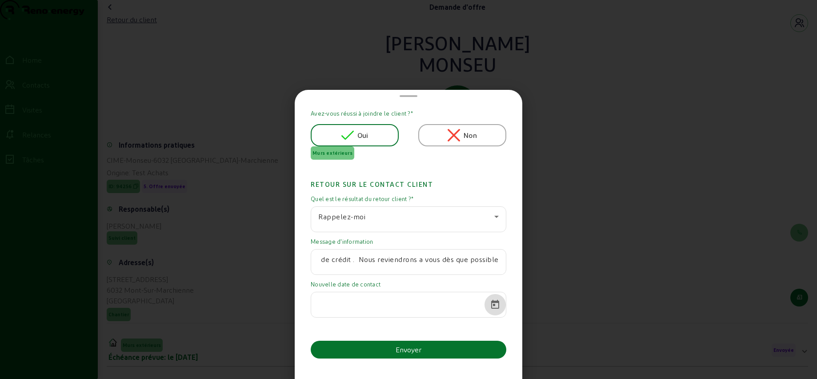
scroll to position [0, 0]
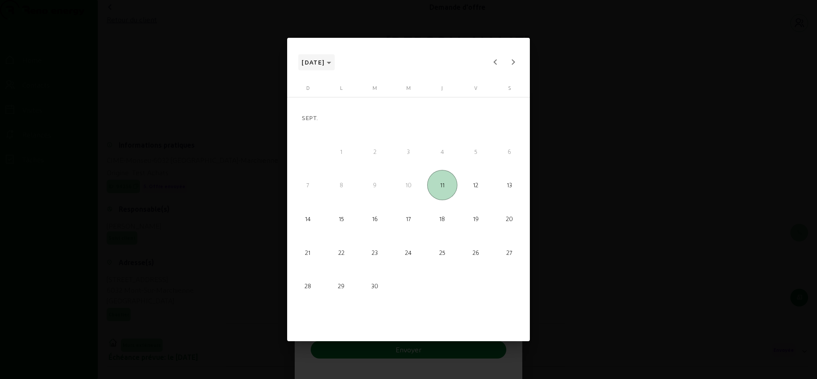
click at [331, 63] on polygon "Choose month and year" at bounding box center [329, 63] width 4 height 2
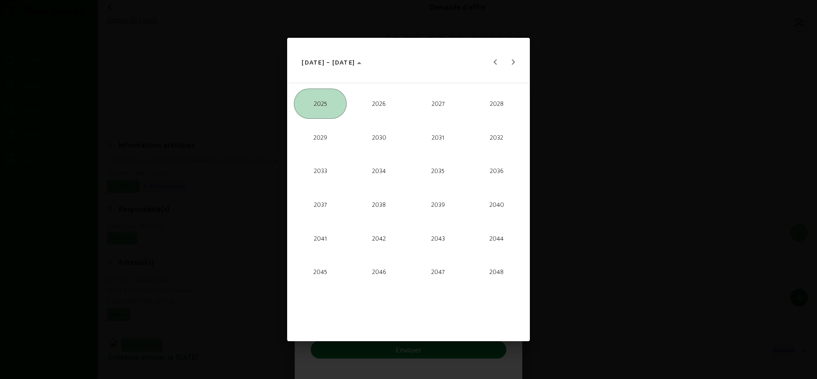
click at [371, 97] on span "2026" at bounding box center [378, 103] width 53 height 30
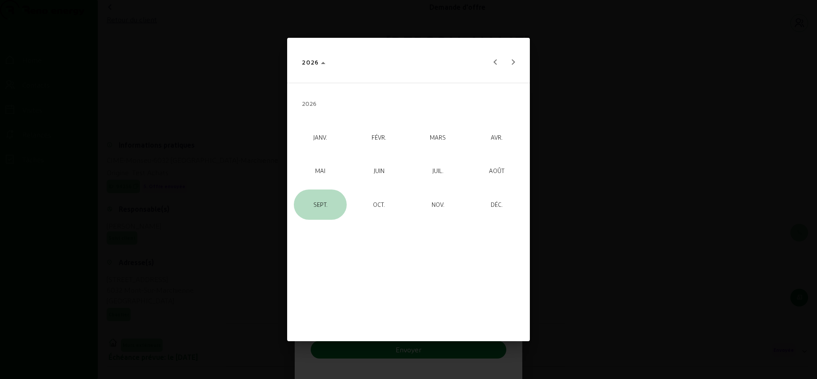
click at [324, 196] on span "SEPT." at bounding box center [320, 204] width 53 height 30
click at [470, 185] on span "11" at bounding box center [475, 185] width 30 height 30
type input "[DATE]"
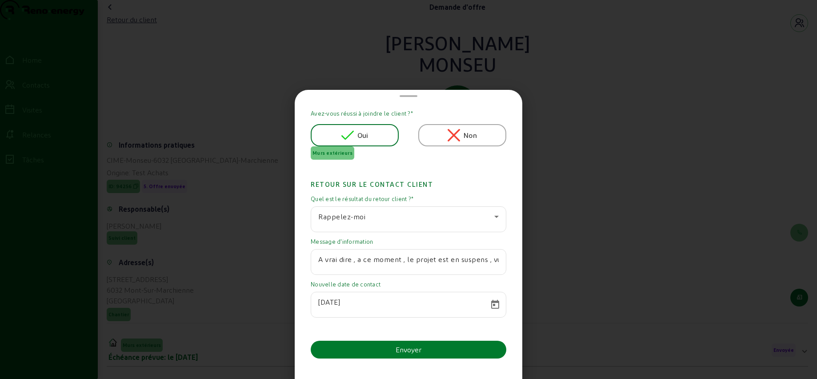
click at [377, 349] on button "Envoyer" at bounding box center [409, 349] width 196 height 18
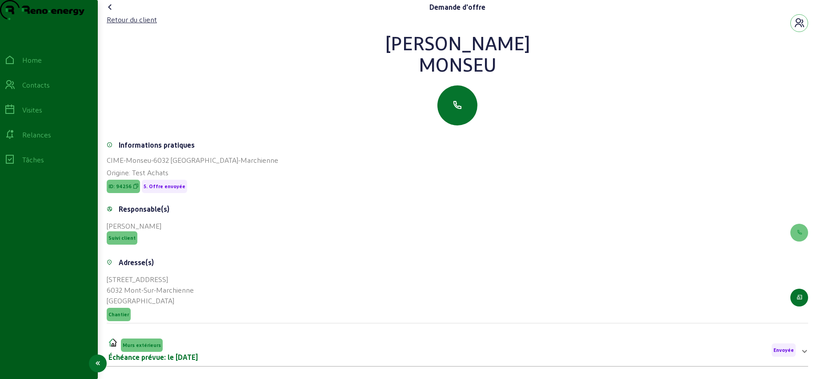
click at [48, 90] on div "Contacts" at bounding box center [36, 85] width 28 height 11
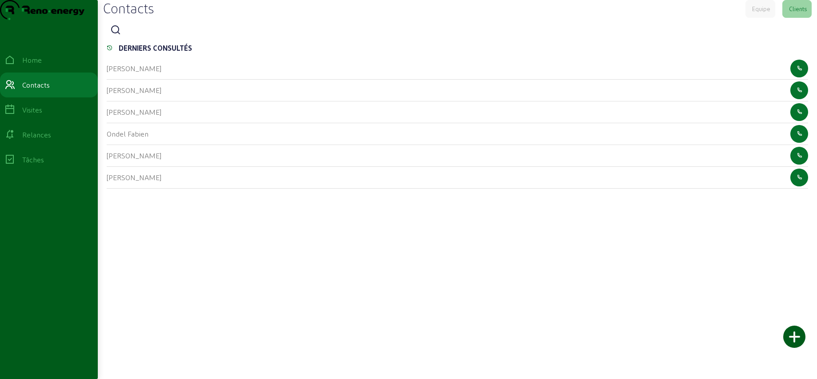
click at [121, 36] on icon at bounding box center [115, 30] width 11 height 11
click at [136, 36] on input at bounding box center [165, 30] width 80 height 11
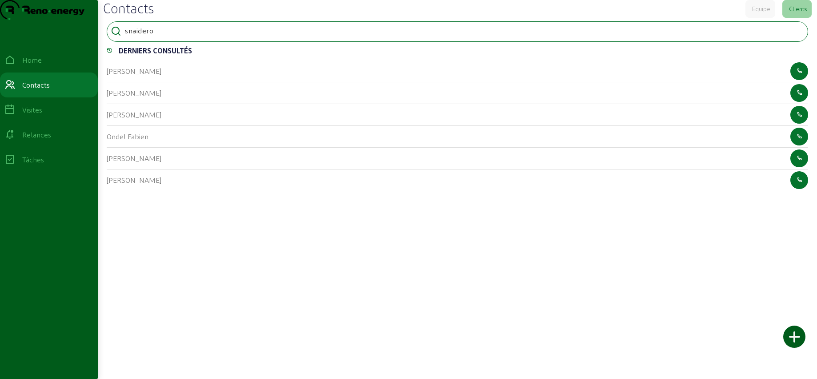
type input "snaidero"
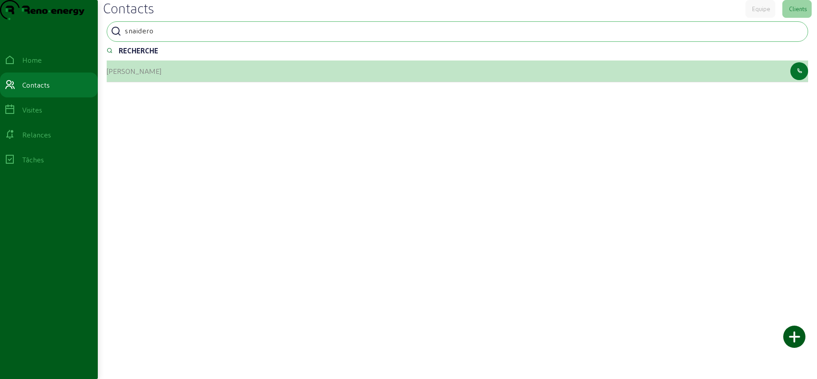
click at [128, 75] on cam-list-title "[PERSON_NAME]" at bounding box center [134, 71] width 55 height 8
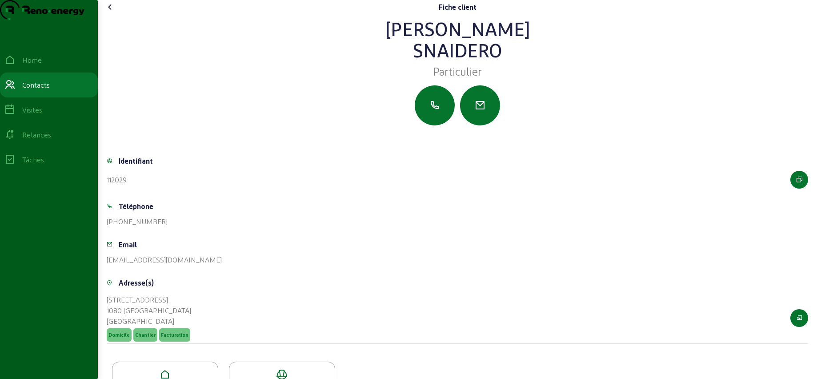
scroll to position [49, 0]
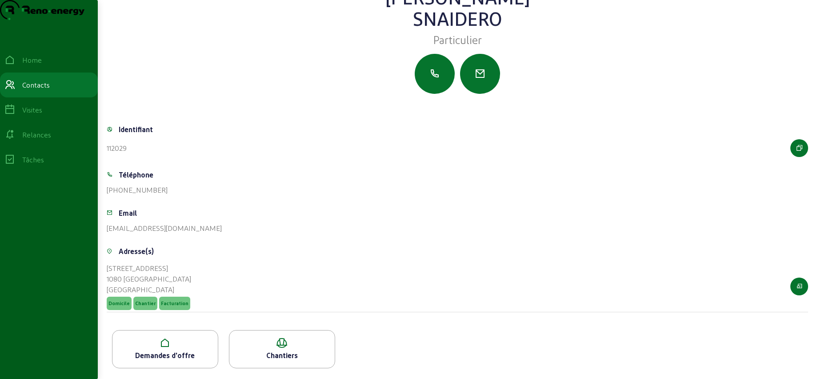
click at [178, 340] on icon at bounding box center [164, 342] width 105 height 11
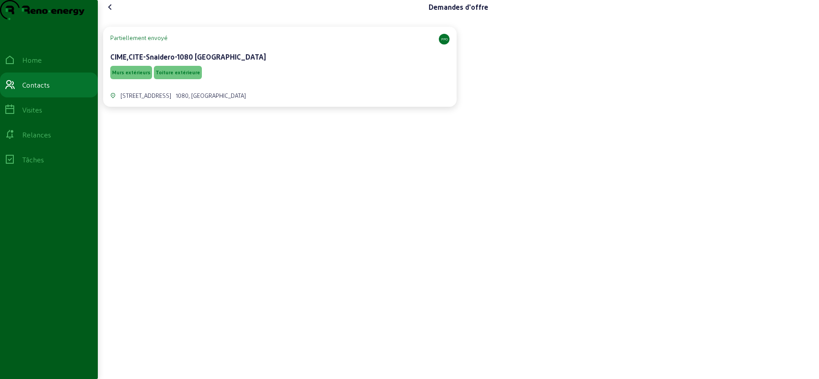
click at [233, 98] on div "[STREET_ADDRESS]" at bounding box center [279, 90] width 339 height 19
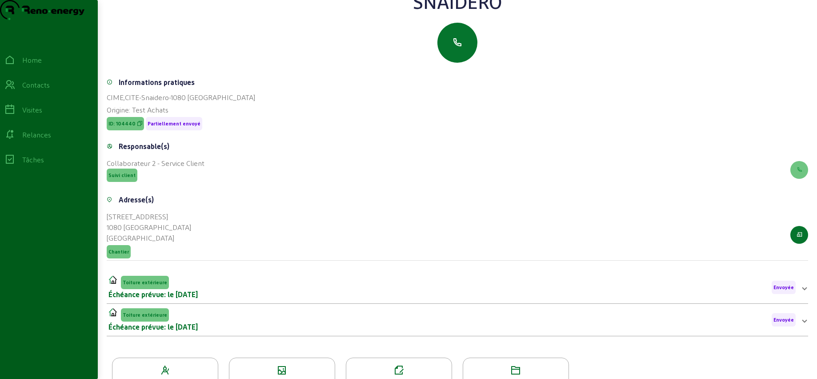
scroll to position [113, 0]
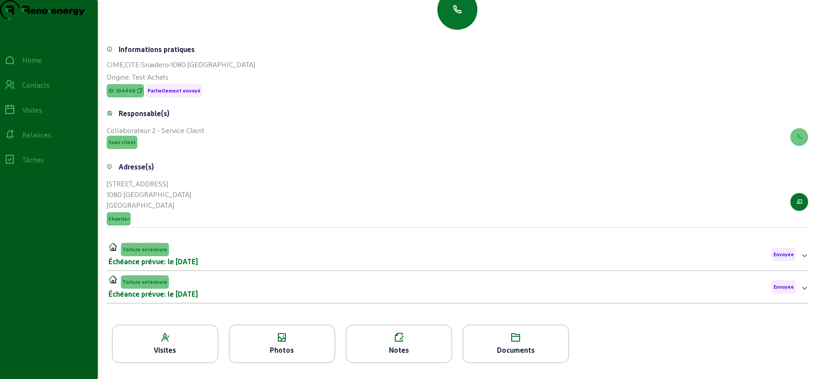
click at [253, 344] on div "Photos" at bounding box center [282, 343] width 106 height 38
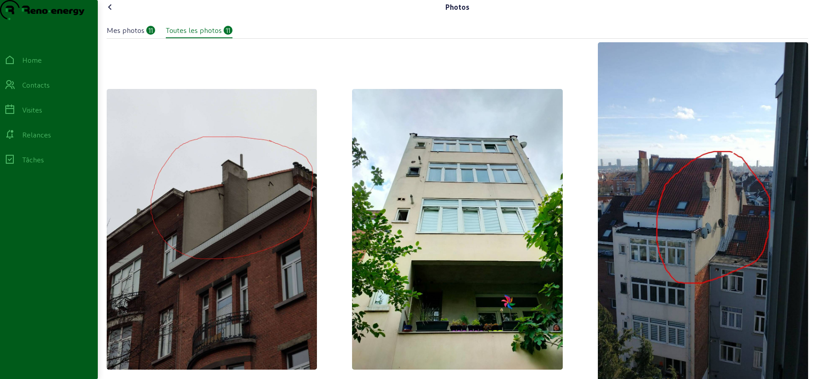
click at [113, 12] on icon at bounding box center [110, 7] width 11 height 11
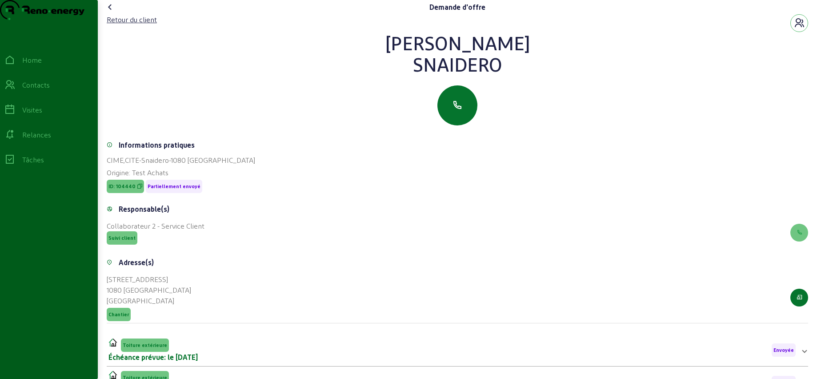
scroll to position [113, 0]
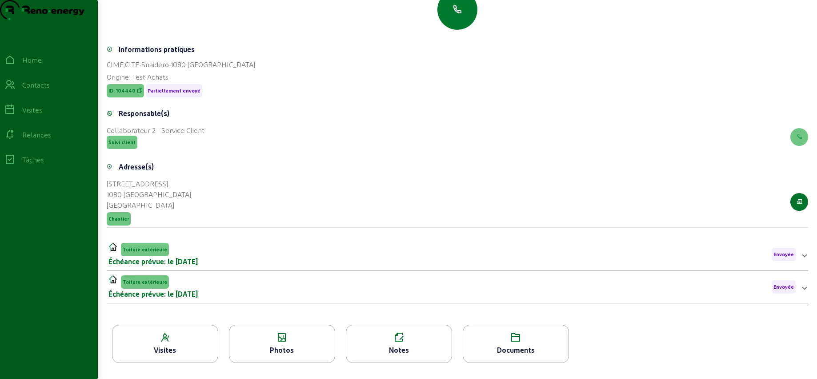
click at [460, 8] on icon "button" at bounding box center [457, 9] width 11 height 11
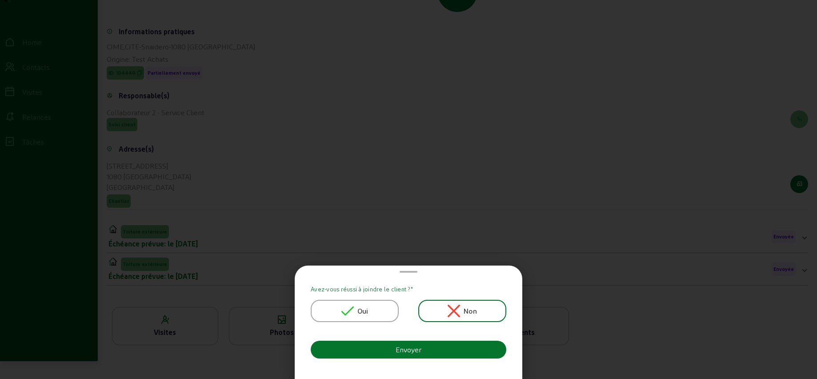
scroll to position [0, 0]
click at [348, 312] on icon at bounding box center [347, 310] width 12 height 12
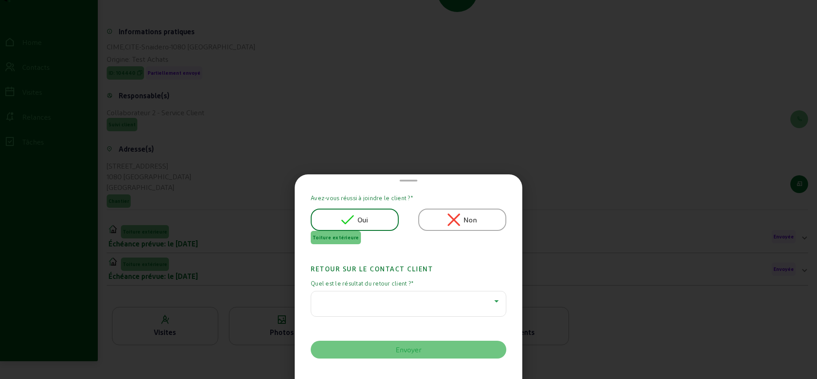
click at [349, 302] on div at bounding box center [406, 301] width 176 height 11
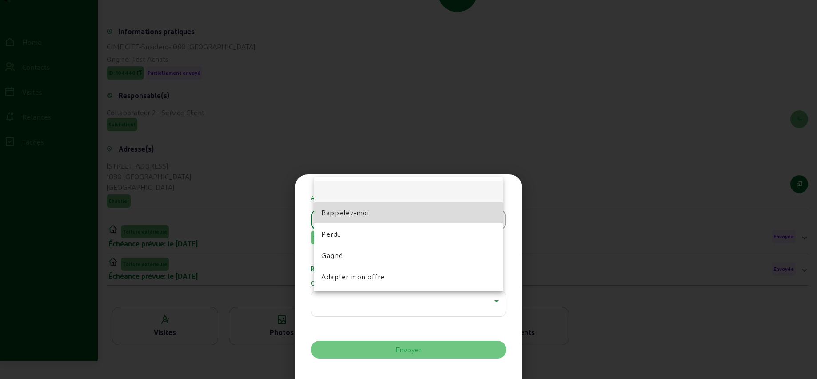
click at [346, 213] on span "Rappelez-moi" at bounding box center [344, 212] width 47 height 11
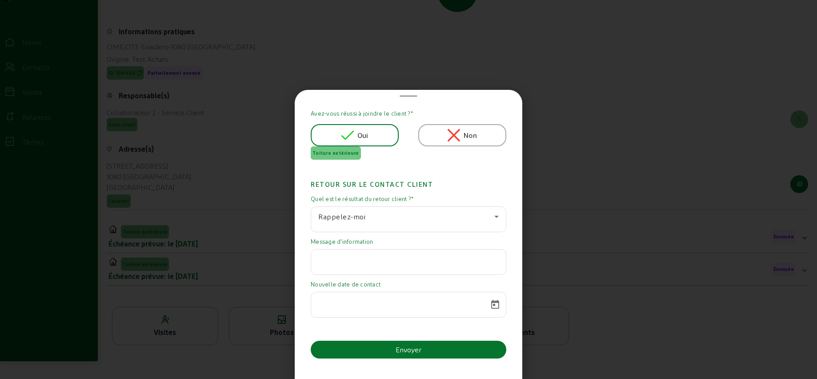
click at [351, 259] on input "text" at bounding box center [408, 259] width 180 height 11
paste input "Malheureusement à ce jour, compte tenu de la situation du gouvernement bruxello…"
type input "Malheureusement à ce jour, compte tenu de la situation du gouvernement bruxello…"
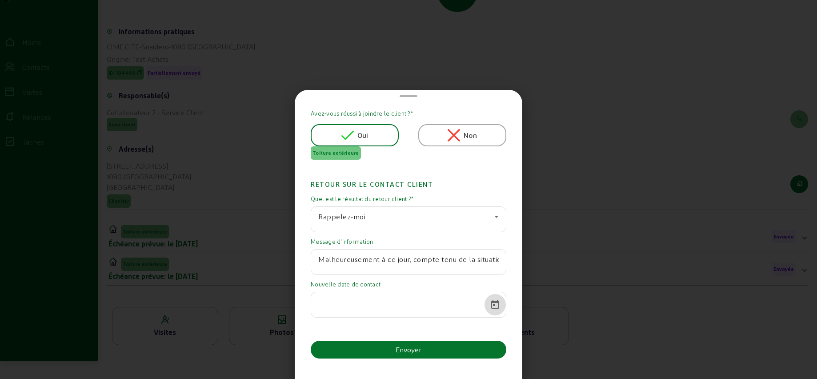
click at [494, 303] on span "Open calendar" at bounding box center [494, 304] width 21 height 21
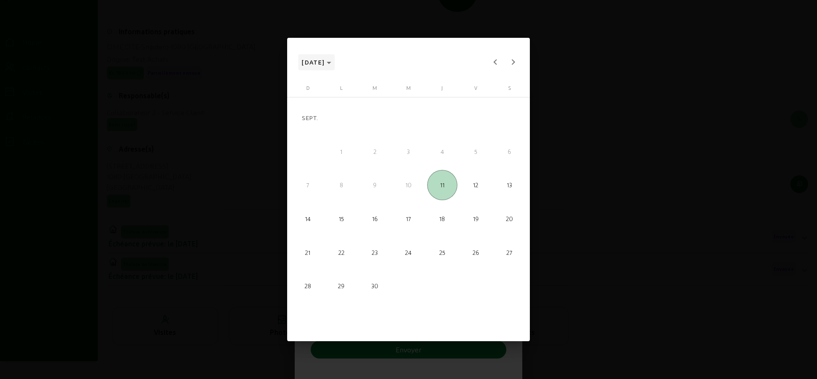
click at [331, 62] on icon "Choose month and year" at bounding box center [329, 63] width 4 height 2
click at [376, 100] on span "2026" at bounding box center [378, 103] width 53 height 30
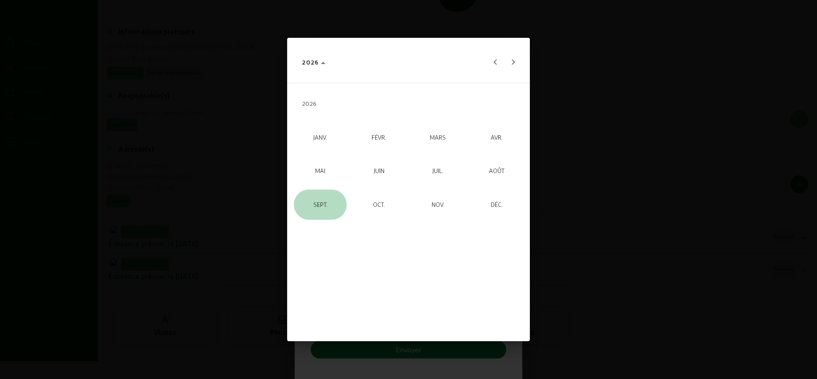
click at [337, 196] on span "SEPT." at bounding box center [320, 204] width 53 height 30
click at [479, 186] on span "11" at bounding box center [475, 185] width 30 height 30
type input "[DATE]"
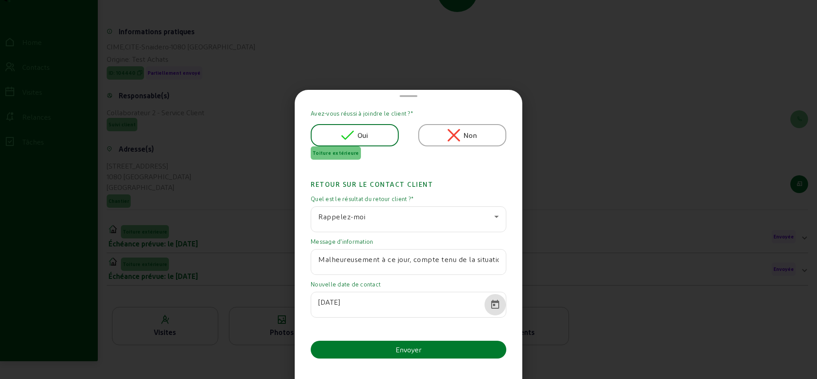
click at [391, 346] on button "Envoyer" at bounding box center [409, 349] width 196 height 18
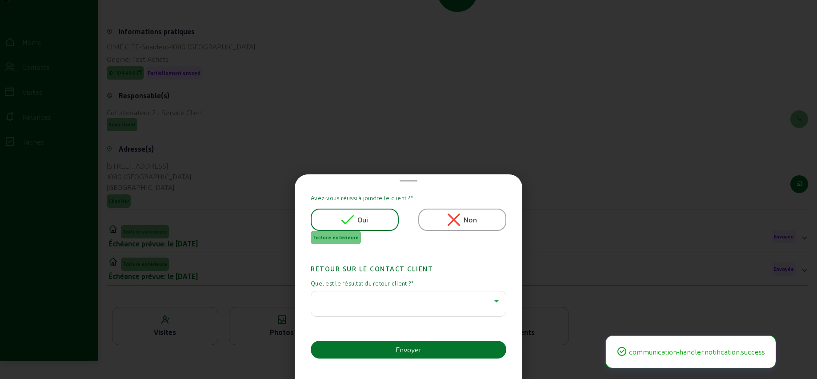
click at [451, 302] on div at bounding box center [406, 301] width 176 height 11
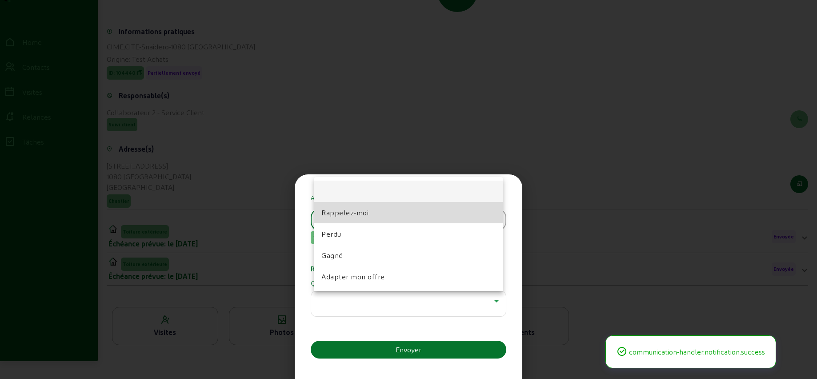
click at [347, 211] on span "Rappelez-moi" at bounding box center [344, 212] width 47 height 11
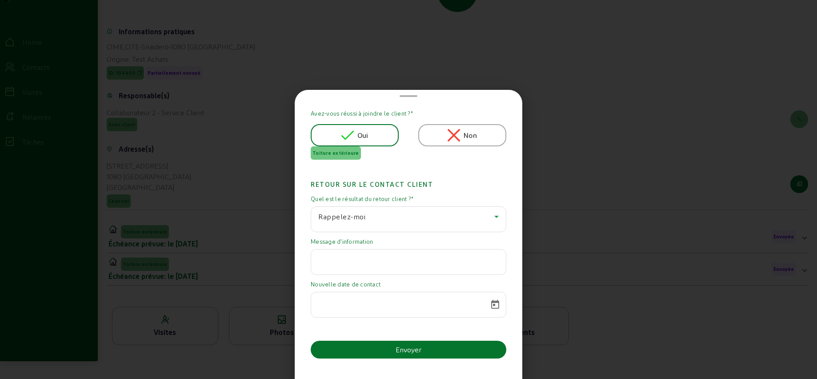
click at [346, 260] on input "text" at bounding box center [408, 259] width 180 height 11
paste input "Malheureusement à ce jour, compte tenu de la situation du gouvernement bruxello…"
type input "Malheureusement à ce jour, compte tenu de la situation du gouvernement bruxello…"
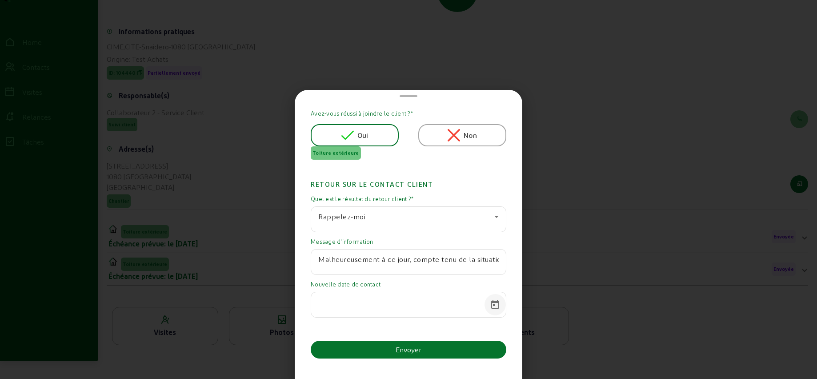
click at [492, 303] on span "Open calendar" at bounding box center [494, 304] width 21 height 21
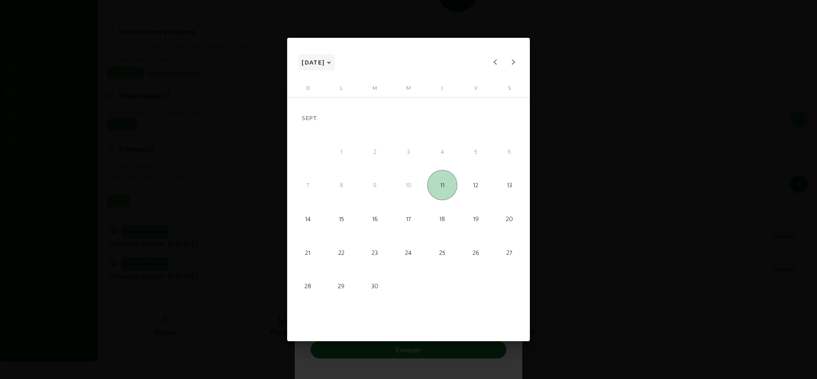
click at [331, 62] on polygon "Choose month and year" at bounding box center [329, 63] width 4 height 2
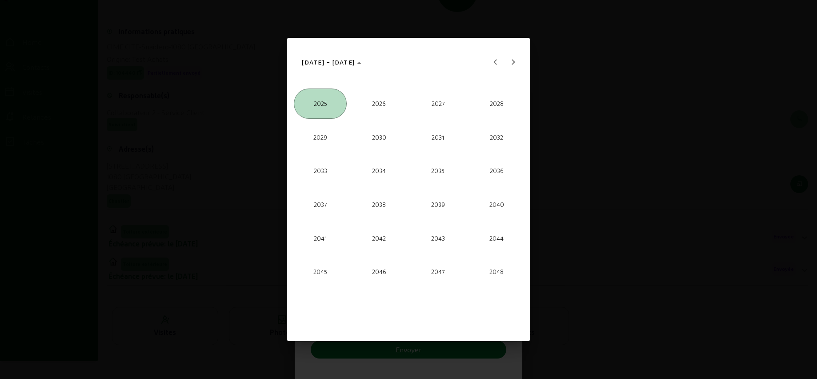
click at [383, 101] on span "2026" at bounding box center [378, 103] width 53 height 30
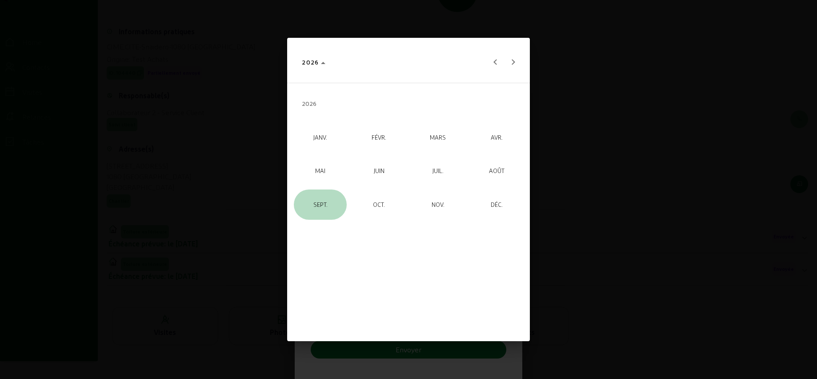
click at [337, 196] on span "SEPT." at bounding box center [320, 204] width 53 height 30
click at [478, 189] on span "11" at bounding box center [475, 185] width 30 height 30
type input "[DATE]"
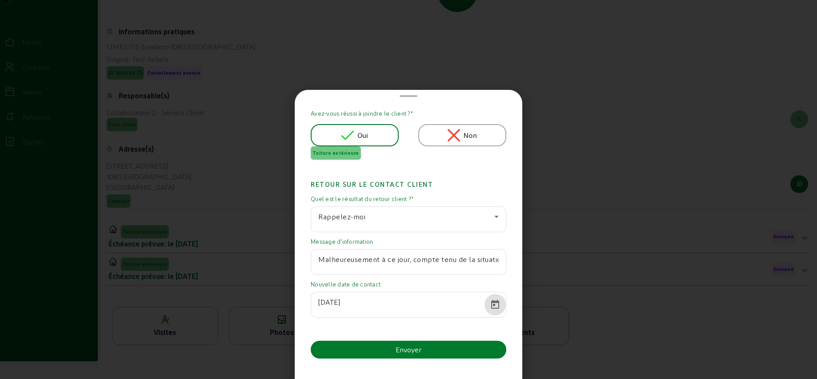
click at [385, 350] on button "Envoyer" at bounding box center [409, 349] width 196 height 18
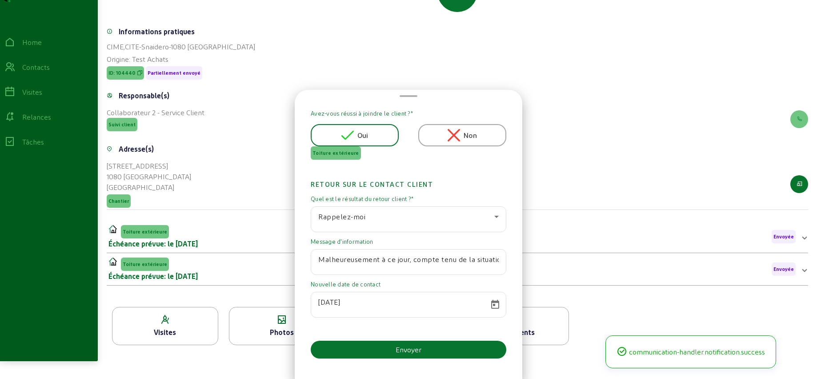
scroll to position [103, 0]
